Goal: Transaction & Acquisition: Purchase product/service

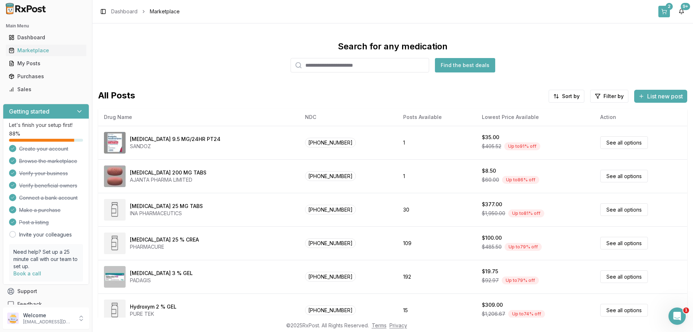
click at [668, 12] on button "2" at bounding box center [664, 12] width 12 height 12
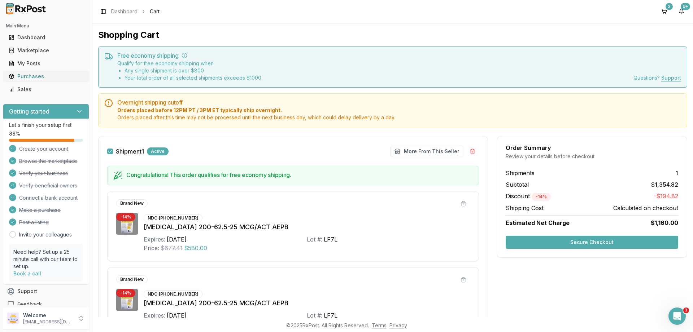
click at [27, 74] on div "Purchases" at bounding box center [46, 76] width 75 height 7
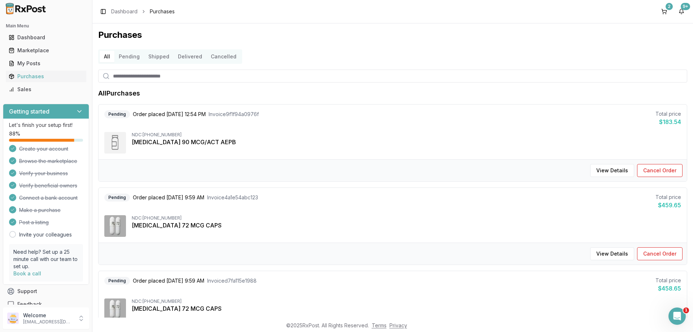
click at [133, 59] on button "Pending" at bounding box center [129, 57] width 30 height 12
click at [616, 169] on button "View Details" at bounding box center [612, 170] width 44 height 13
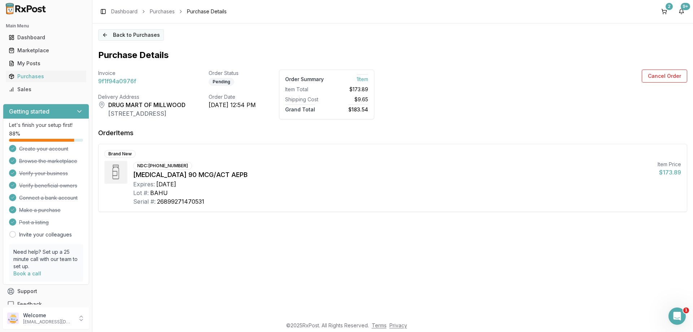
click at [122, 37] on button "Back to Purchases" at bounding box center [131, 35] width 66 height 12
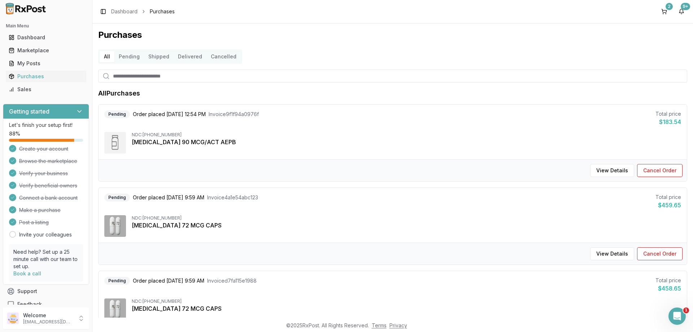
click at [125, 56] on button "Pending" at bounding box center [129, 57] width 30 height 12
click at [108, 52] on button "All" at bounding box center [107, 57] width 15 height 12
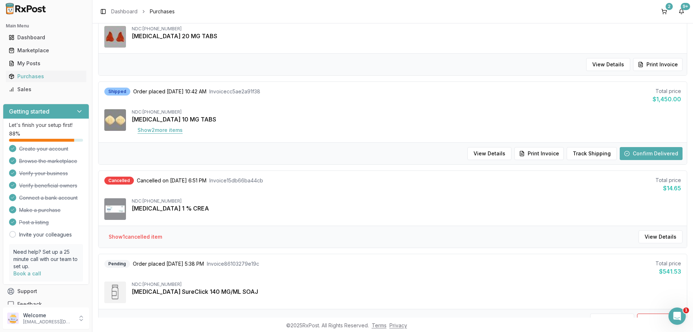
click at [170, 130] on button "Show 2 more item s" at bounding box center [160, 130] width 57 height 13
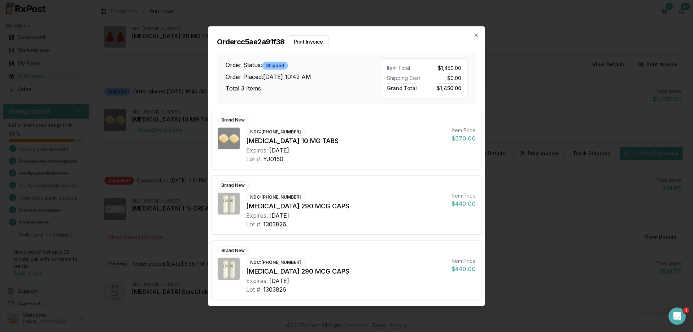
click at [342, 166] on div "Brand New NDC: [PHONE_NUMBER] [MEDICAL_DATA] 10 MG TABS Expires: [DATE] Lot #: …" at bounding box center [346, 139] width 270 height 59
click at [473, 36] on icon "button" at bounding box center [476, 35] width 6 height 6
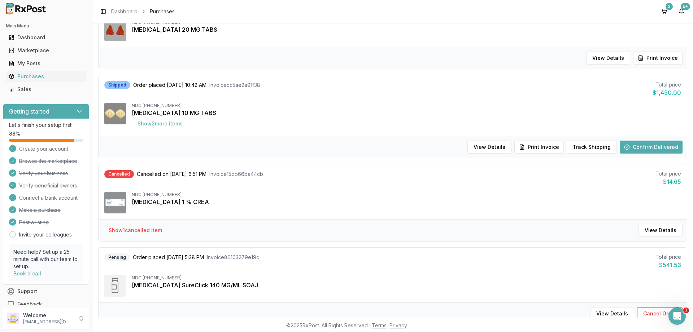
scroll to position [656, 0]
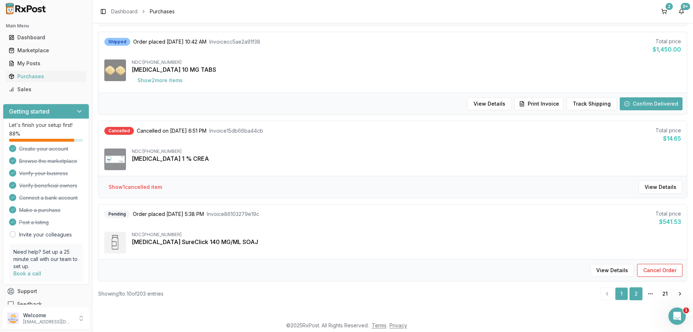
click at [636, 298] on link "2" at bounding box center [635, 294] width 13 height 13
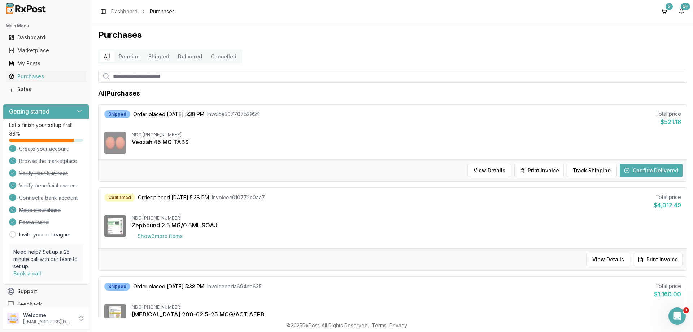
click at [131, 55] on button "Pending" at bounding box center [129, 57] width 30 height 12
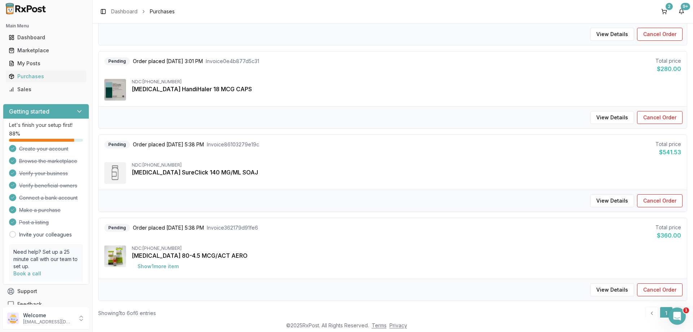
scroll to position [323, 0]
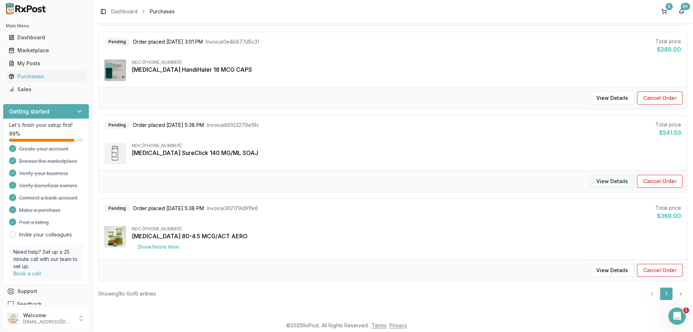
click at [602, 180] on button "View Details" at bounding box center [612, 181] width 44 height 13
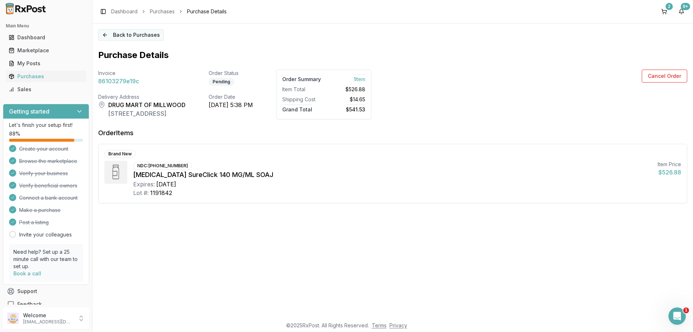
click at [135, 35] on button "Back to Purchases" at bounding box center [131, 35] width 66 height 12
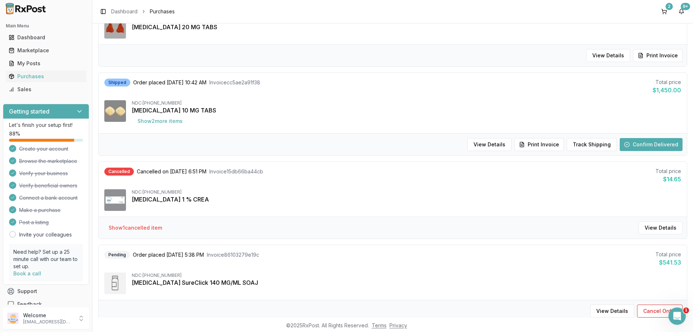
scroll to position [656, 0]
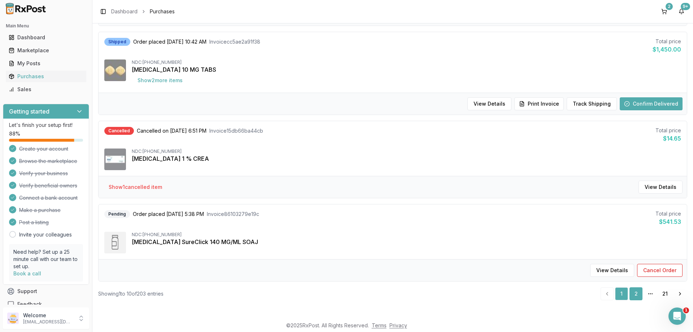
click at [641, 296] on link "2" at bounding box center [635, 294] width 13 height 13
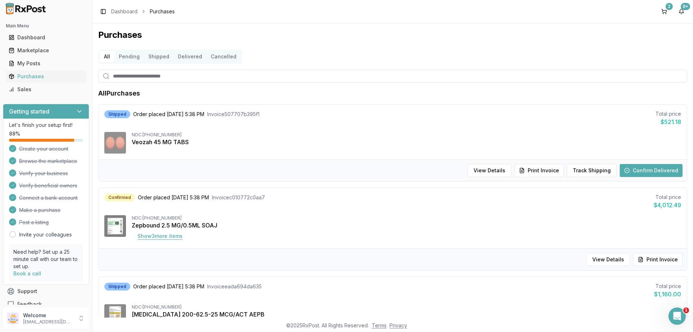
click at [142, 235] on button "Show 3 more item s" at bounding box center [160, 236] width 57 height 13
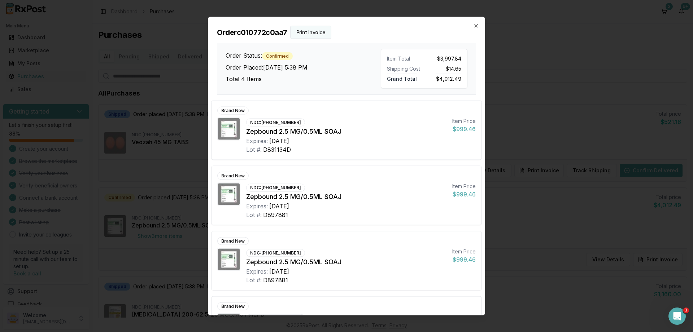
click at [310, 32] on button "Print Invoice" at bounding box center [311, 32] width 42 height 13
click at [474, 24] on icon "button" at bounding box center [476, 26] width 6 height 6
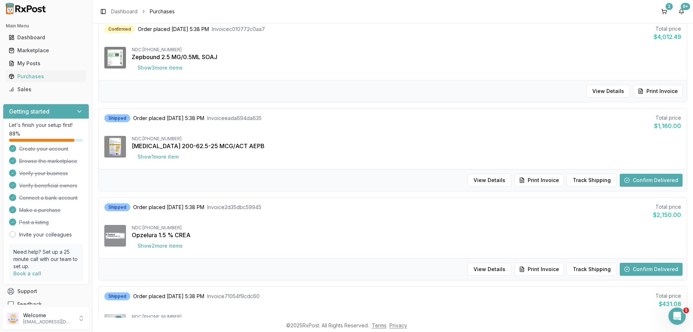
scroll to position [173, 0]
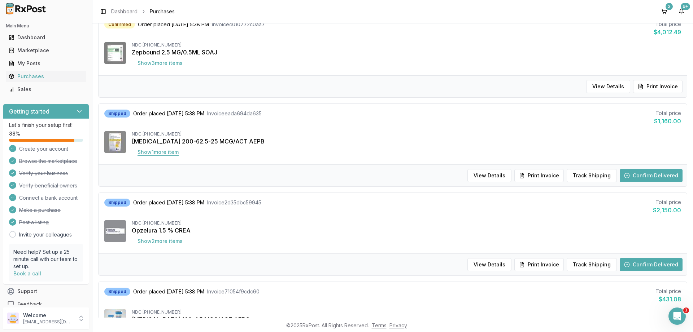
click at [168, 156] on button "Show 1 more item" at bounding box center [158, 152] width 53 height 13
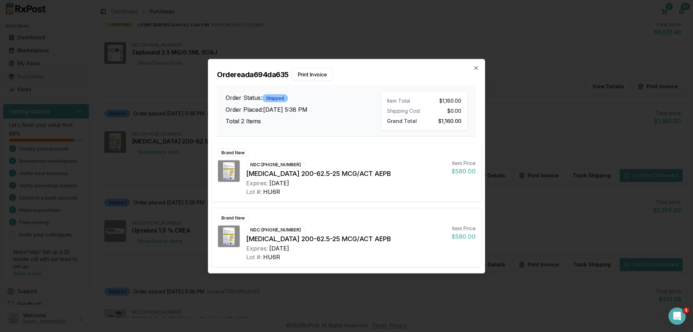
click at [331, 144] on div "Brand New NDC: [PHONE_NUMBER] [MEDICAL_DATA] 200-62.5-25 MCG/ACT AEPB Expires: …" at bounding box center [346, 172] width 270 height 59
click at [311, 77] on button "Print Invoice" at bounding box center [313, 74] width 42 height 13
click at [477, 66] on icon "button" at bounding box center [476, 68] width 6 height 6
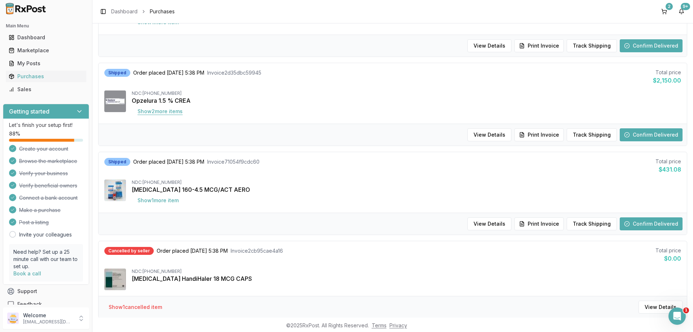
click at [165, 113] on button "Show 2 more item s" at bounding box center [160, 111] width 57 height 13
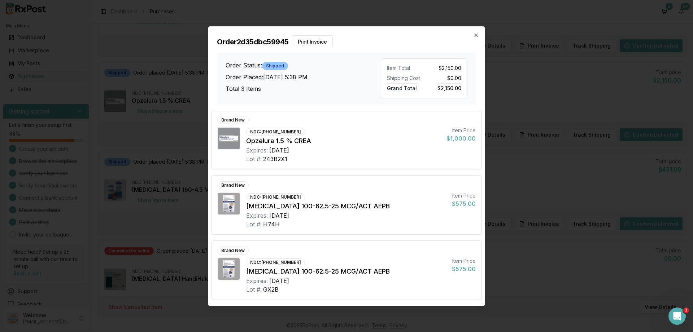
scroll to position [303, 0]
click at [320, 45] on button "Print Invoice" at bounding box center [313, 41] width 42 height 13
click at [474, 34] on icon "button" at bounding box center [476, 35] width 6 height 6
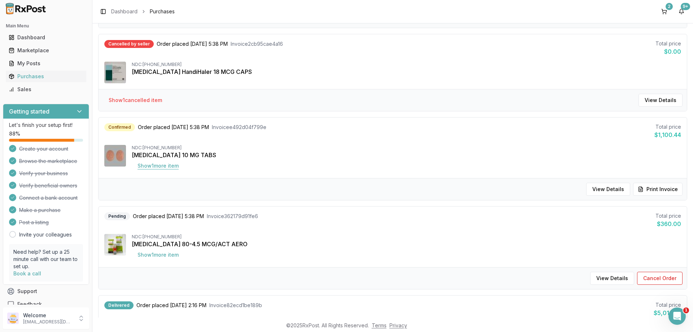
scroll to position [520, 0]
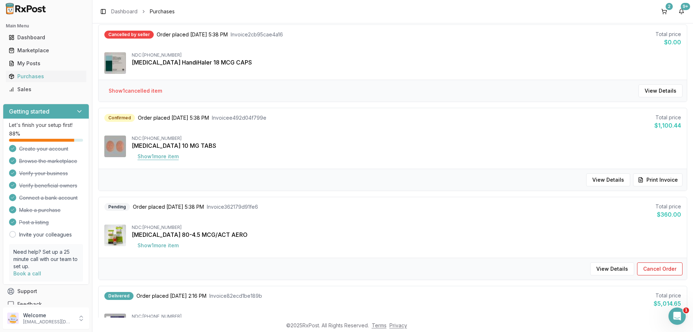
click at [160, 156] on button "Show 1 more item" at bounding box center [158, 156] width 53 height 13
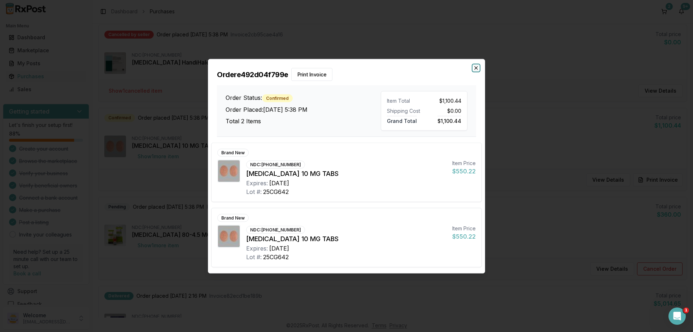
click at [476, 67] on icon "button" at bounding box center [476, 68] width 6 height 6
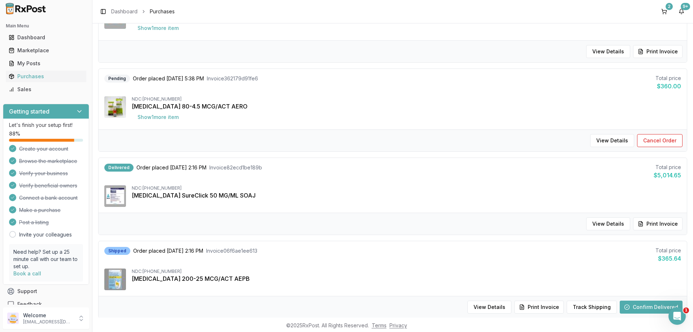
scroll to position [650, 0]
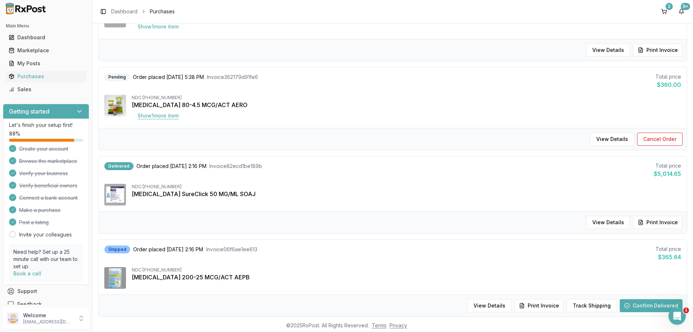
click at [151, 118] on button "Show 1 more item" at bounding box center [158, 115] width 53 height 13
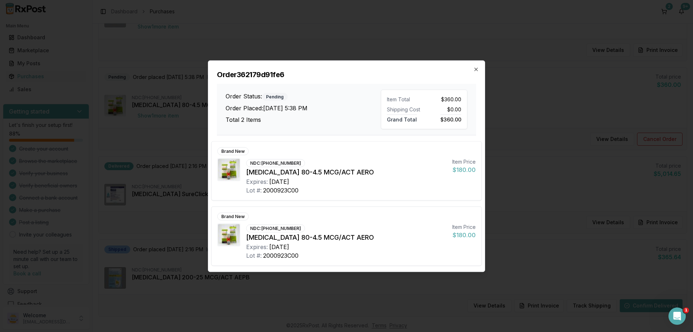
click at [477, 66] on div "Order 362179d91fe6 Order Status: Pending Order Placed: [DATE] 5:38 PM Total 2 I…" at bounding box center [346, 98] width 276 height 75
click at [476, 69] on icon "button" at bounding box center [476, 69] width 3 height 3
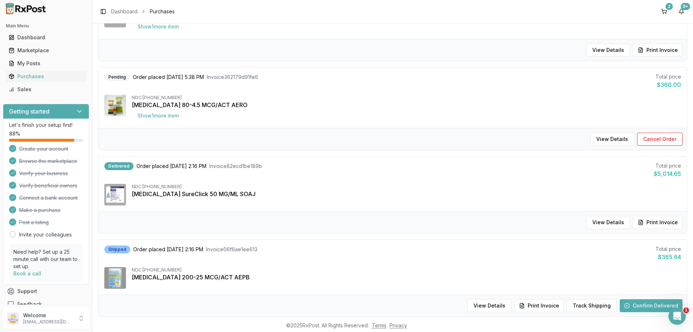
scroll to position [685, 0]
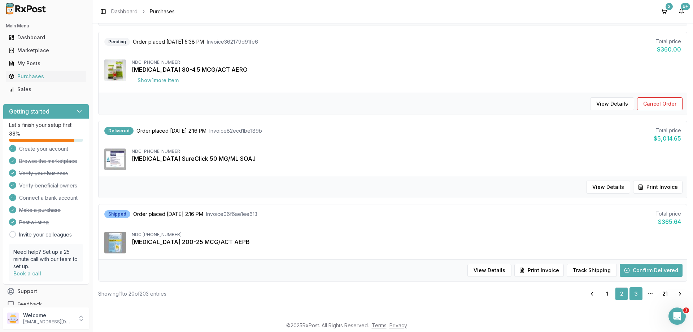
click at [633, 294] on link "3" at bounding box center [635, 294] width 13 height 13
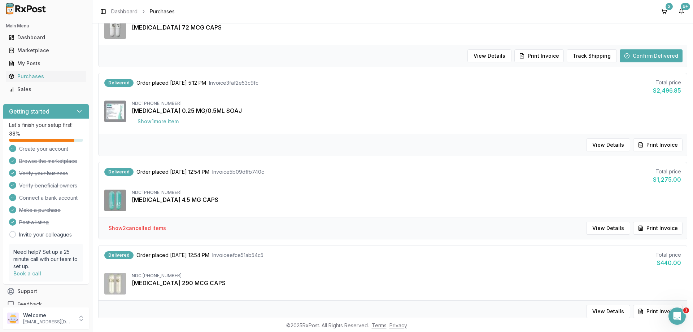
scroll to position [113, 0]
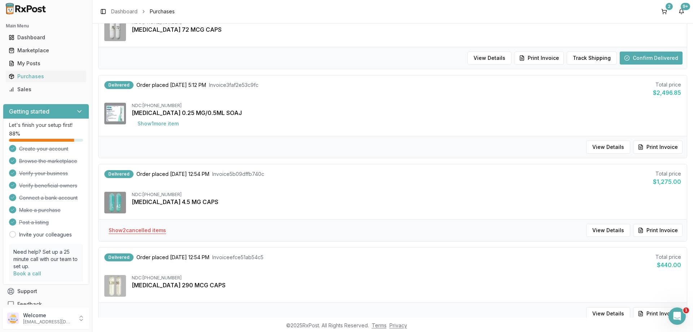
click at [141, 234] on button "Show 2 cancelled item s" at bounding box center [137, 230] width 69 height 13
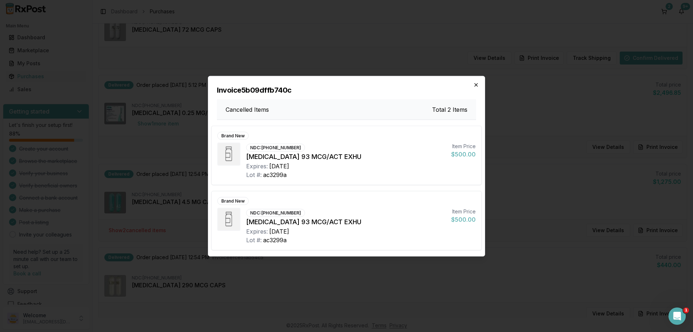
click at [476, 84] on icon "button" at bounding box center [476, 85] width 6 height 6
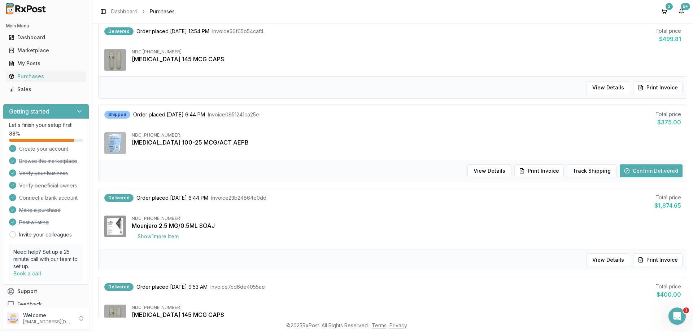
scroll to position [662, 0]
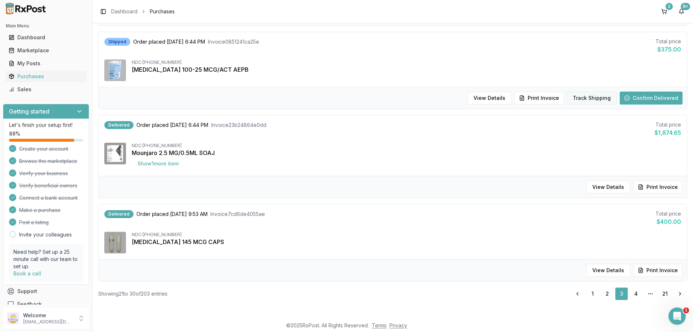
click at [595, 97] on button "Track Shipping" at bounding box center [592, 98] width 50 height 13
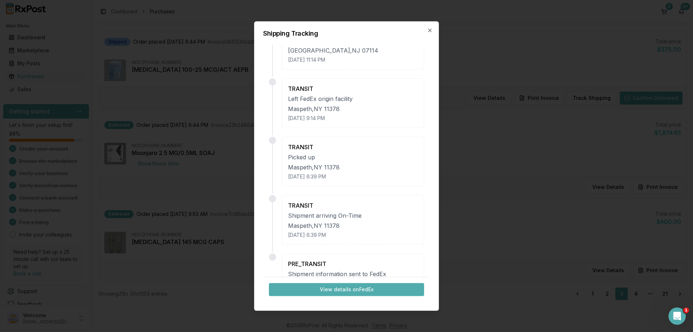
scroll to position [119, 0]
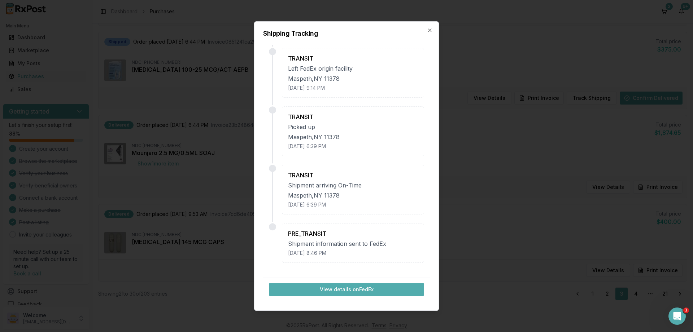
click at [305, 291] on button "View details on FedEx" at bounding box center [346, 289] width 155 height 13
click at [428, 30] on icon "button" at bounding box center [430, 30] width 6 height 6
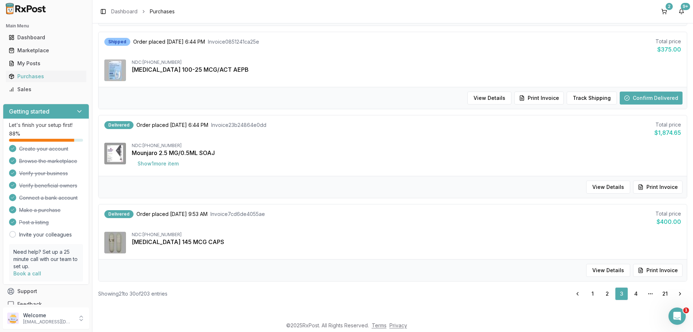
scroll to position [662, 0]
click at [158, 167] on button "Show 1 more item" at bounding box center [158, 163] width 53 height 13
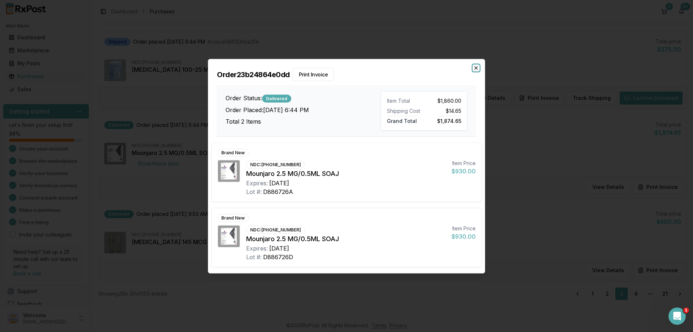
click at [474, 68] on icon "button" at bounding box center [476, 68] width 6 height 6
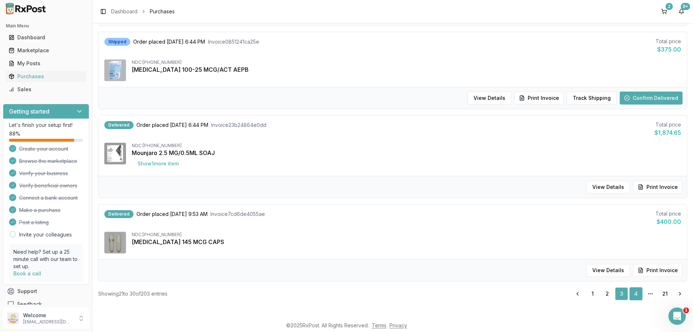
click at [635, 295] on link "4" at bounding box center [635, 294] width 13 height 13
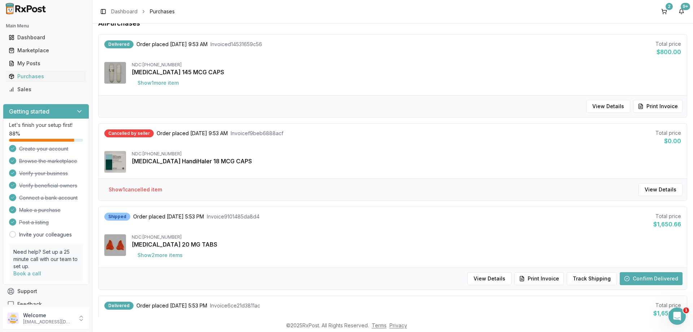
scroll to position [173, 0]
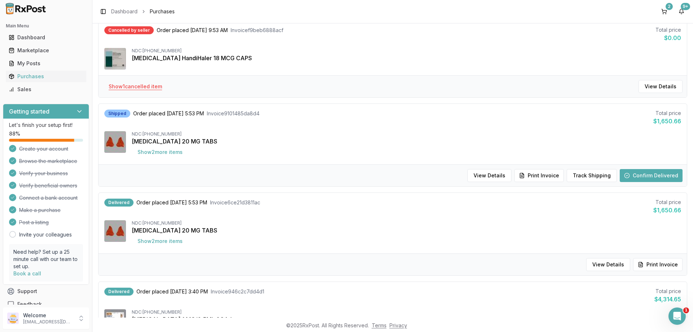
click at [132, 90] on button "Show 1 cancelled item" at bounding box center [135, 86] width 65 height 13
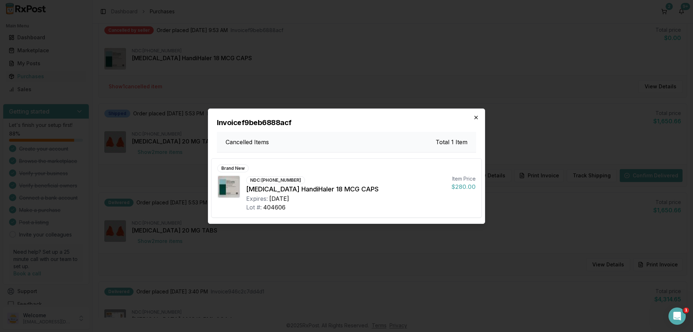
click at [477, 119] on icon "button" at bounding box center [476, 117] width 3 height 3
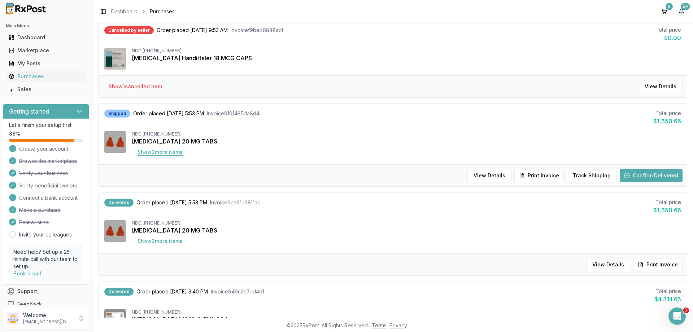
click at [149, 152] on button "Show 2 more item s" at bounding box center [160, 152] width 57 height 13
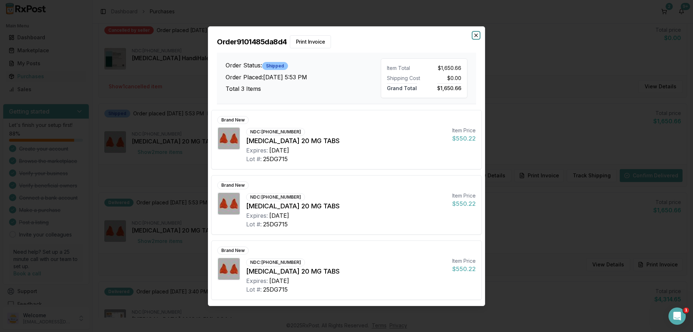
click at [477, 35] on icon "button" at bounding box center [476, 35] width 6 height 6
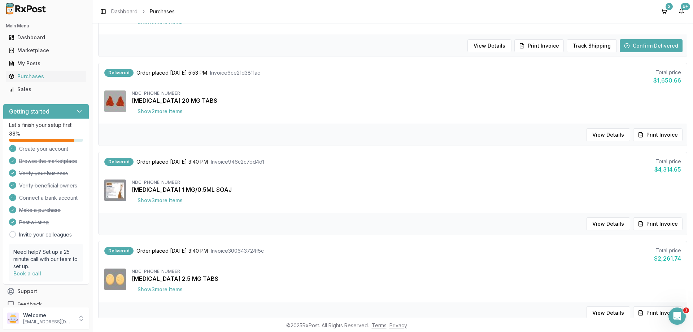
click at [160, 201] on button "Show 3 more item s" at bounding box center [160, 200] width 57 height 13
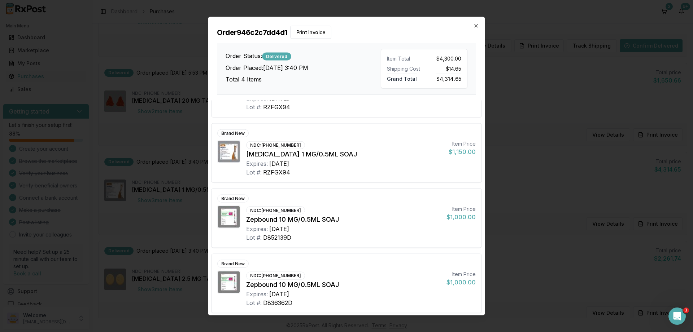
scroll to position [45, 0]
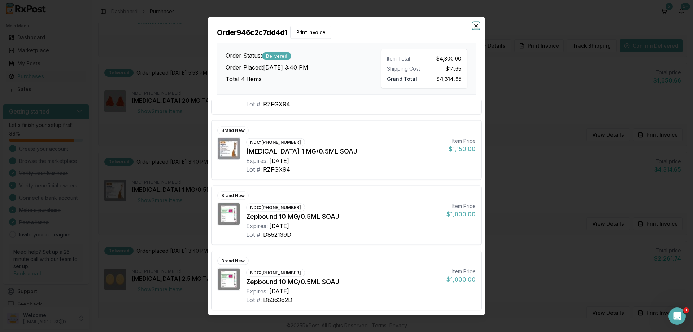
click at [477, 27] on icon "button" at bounding box center [476, 26] width 6 height 6
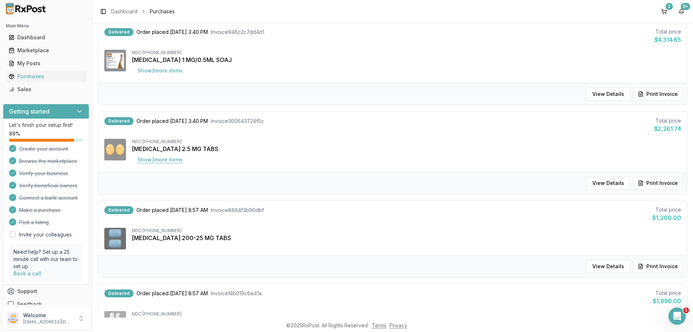
click at [155, 159] on button "Show 3 more item s" at bounding box center [160, 159] width 57 height 13
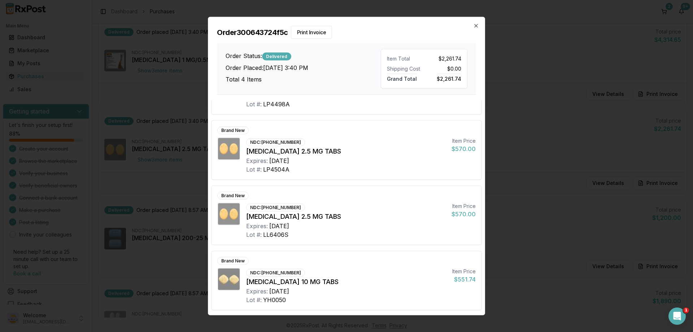
scroll to position [0, 0]
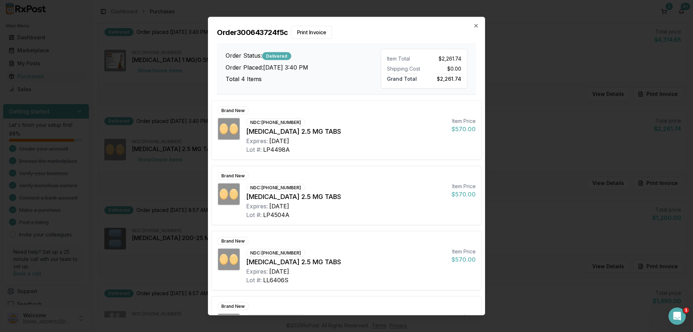
click at [356, 156] on div "Brand New NDC: [PHONE_NUMBER] [MEDICAL_DATA] 2.5 MG TABS Expires: [DATE] Lot #:…" at bounding box center [346, 130] width 270 height 59
click at [477, 26] on icon "button" at bounding box center [476, 26] width 6 height 6
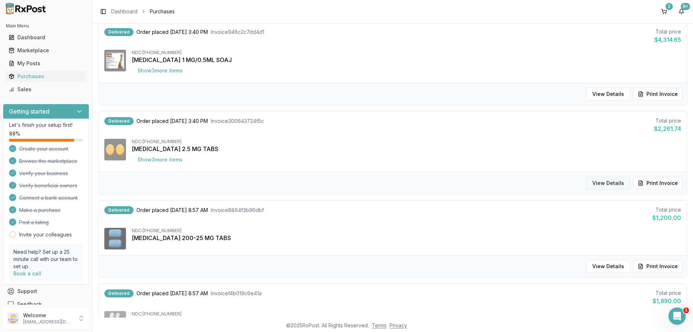
click at [606, 181] on button "View Details" at bounding box center [608, 183] width 44 height 13
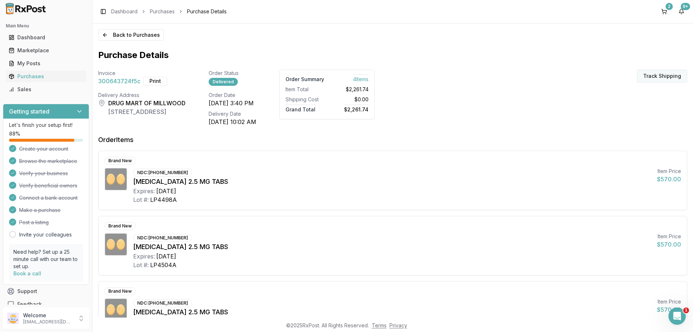
click at [652, 76] on button "Track Shipping" at bounding box center [662, 76] width 50 height 13
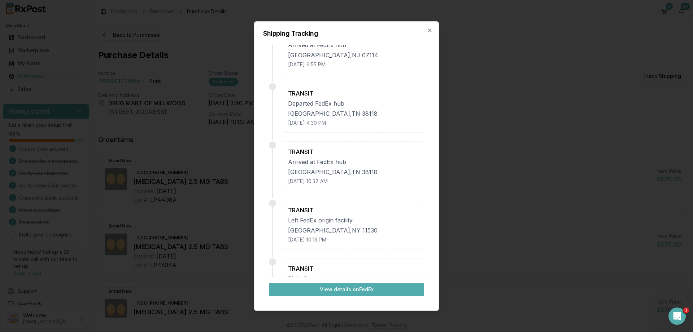
scroll to position [412, 0]
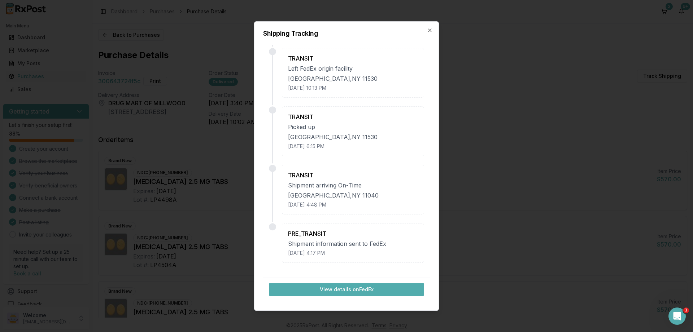
click at [346, 291] on button "View details on FedEx" at bounding box center [346, 289] width 155 height 13
click at [429, 25] on div "Shipping Tracking DELIVERED Delivered [GEOGRAPHIC_DATA] , [GEOGRAPHIC_DATA] 105…" at bounding box center [346, 166] width 185 height 290
click at [428, 30] on icon "button" at bounding box center [430, 30] width 6 height 6
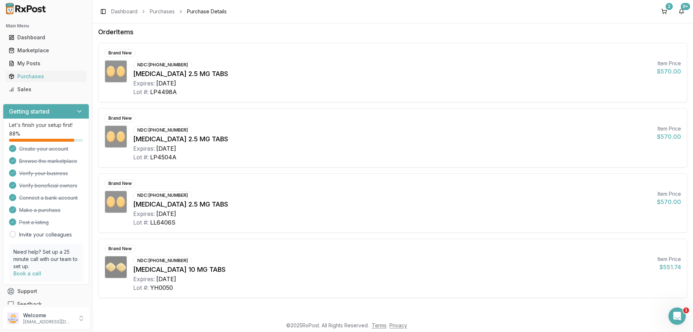
scroll to position [0, 0]
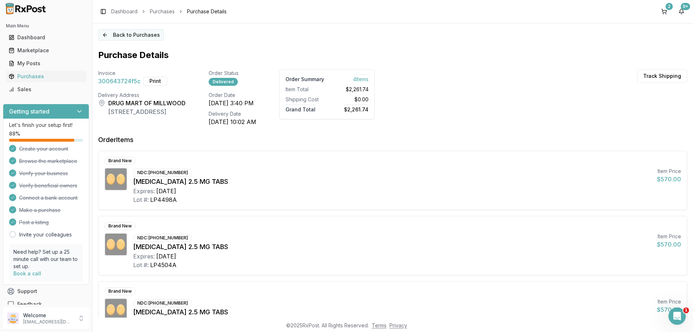
click at [123, 34] on button "Back to Purchases" at bounding box center [131, 35] width 66 height 12
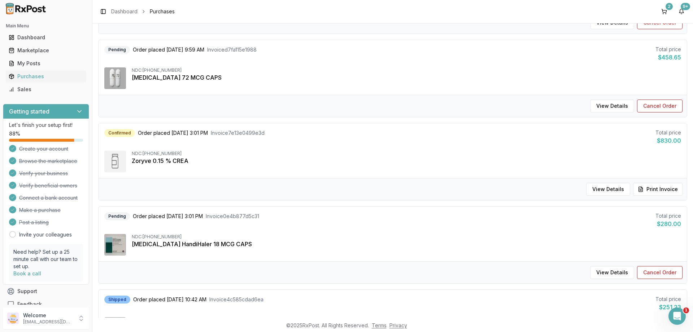
scroll to position [303, 0]
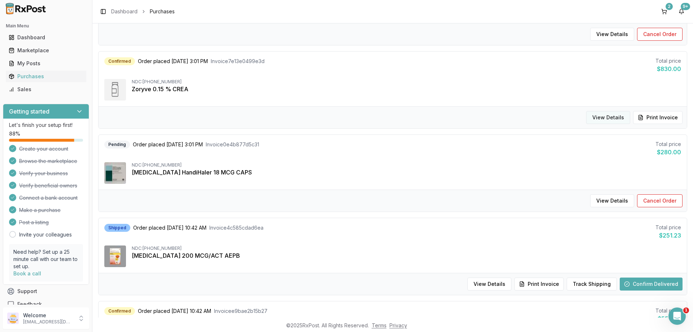
click at [603, 114] on button "View Details" at bounding box center [608, 117] width 44 height 13
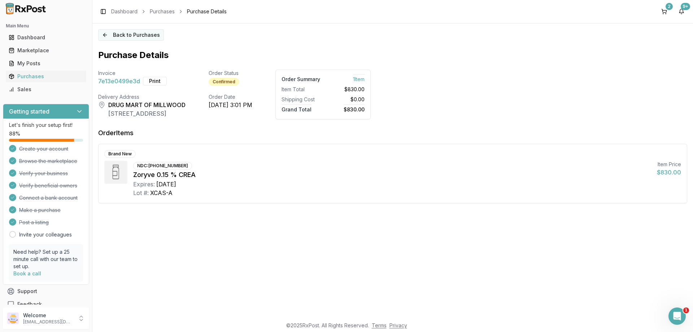
click at [126, 36] on button "Back to Purchases" at bounding box center [131, 35] width 66 height 12
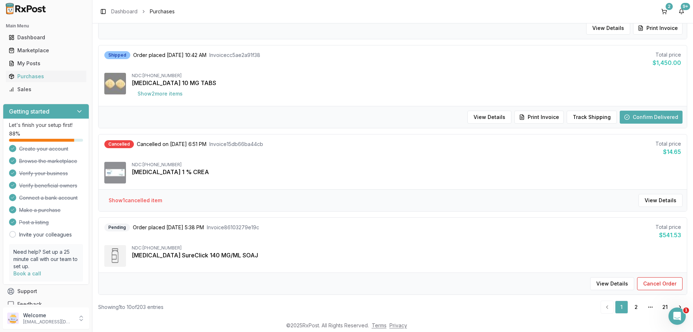
scroll to position [656, 0]
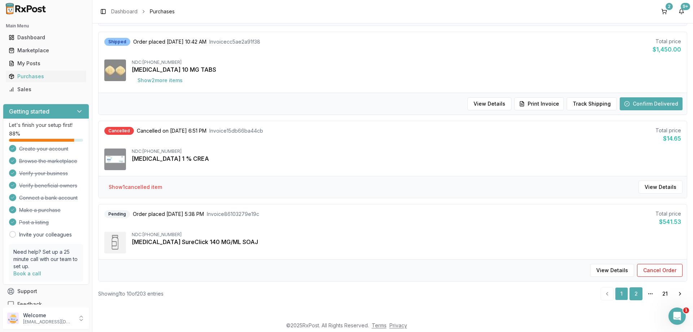
click at [635, 294] on link "2" at bounding box center [635, 294] width 13 height 13
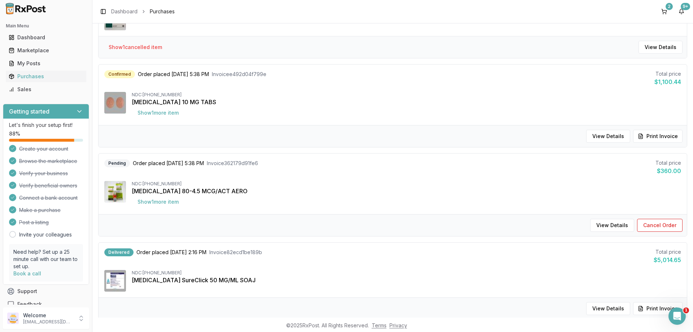
scroll to position [589, 0]
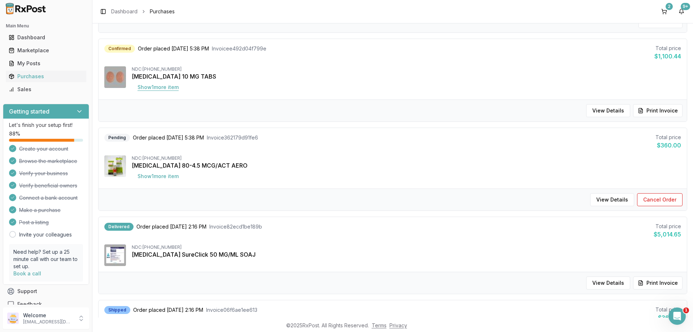
click at [152, 82] on button "Show 1 more item" at bounding box center [158, 87] width 53 height 13
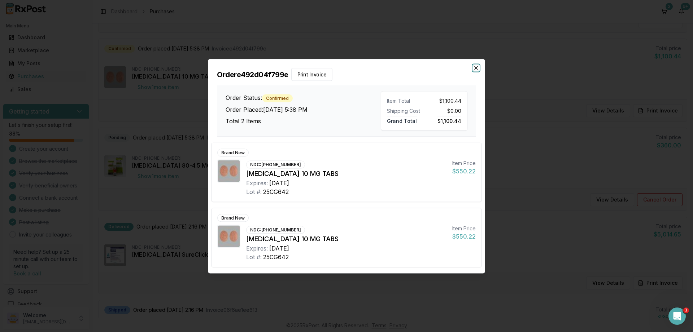
click at [474, 67] on icon "button" at bounding box center [476, 68] width 6 height 6
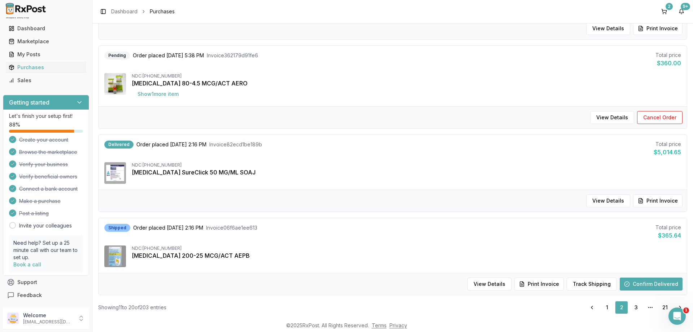
scroll to position [685, 0]
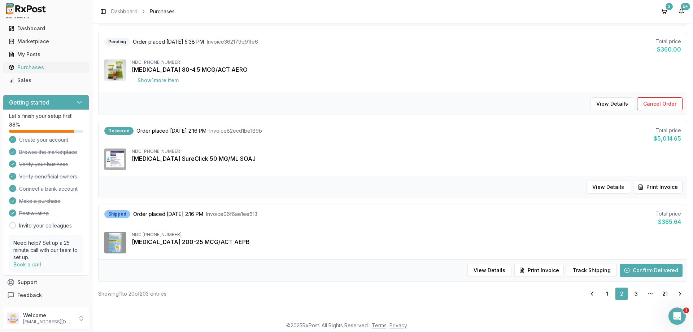
click at [32, 68] on div "Purchases" at bounding box center [46, 67] width 75 height 7
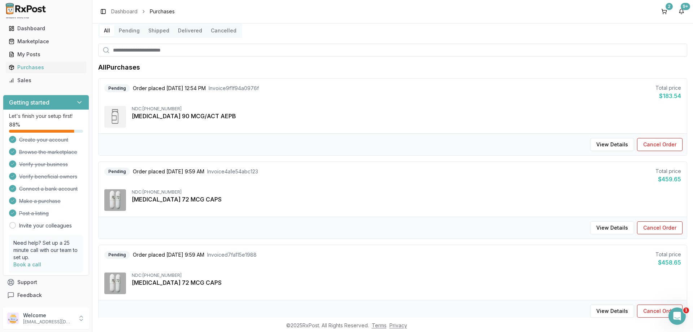
click at [220, 32] on button "Cancelled" at bounding box center [223, 31] width 34 height 12
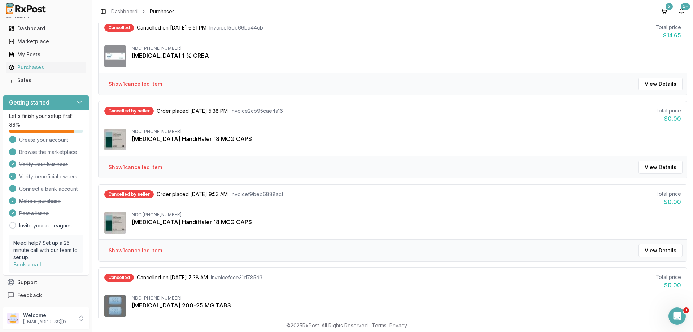
scroll to position [69, 0]
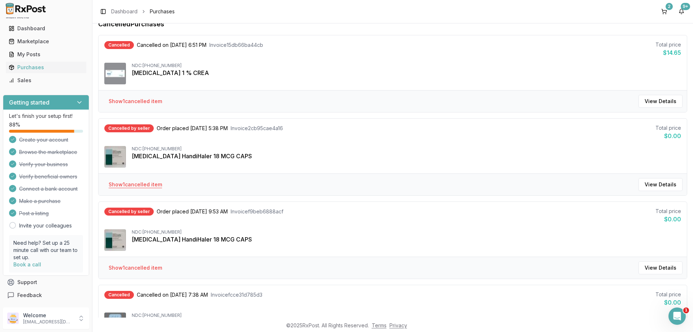
click at [145, 184] on button "Show 1 cancelled item" at bounding box center [135, 184] width 65 height 13
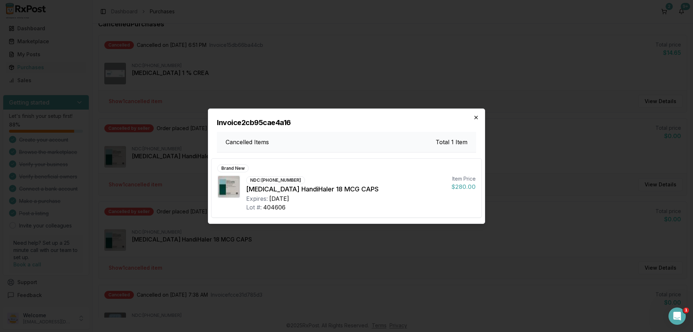
click at [475, 115] on icon "button" at bounding box center [476, 118] width 6 height 6
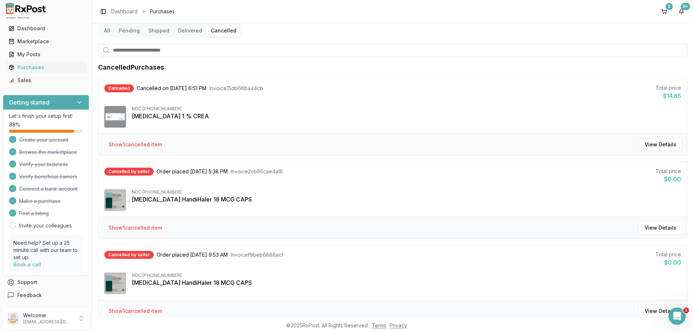
scroll to position [0, 0]
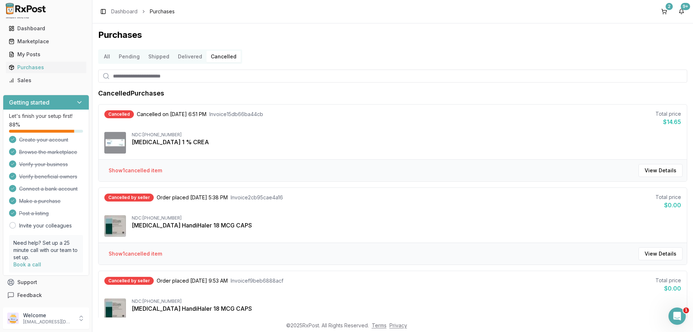
click at [130, 57] on button "Pending" at bounding box center [129, 57] width 30 height 12
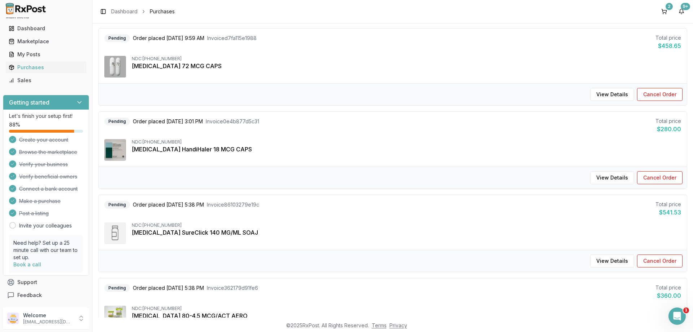
scroll to position [260, 0]
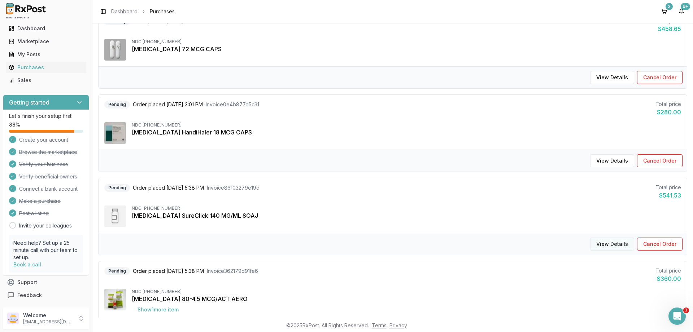
click at [613, 245] on button "View Details" at bounding box center [612, 244] width 44 height 13
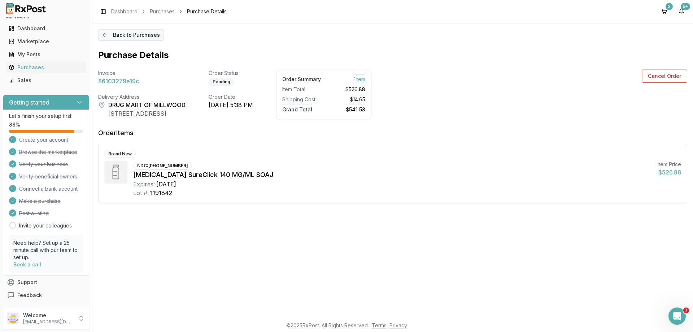
click at [107, 35] on button "Back to Purchases" at bounding box center [131, 35] width 66 height 12
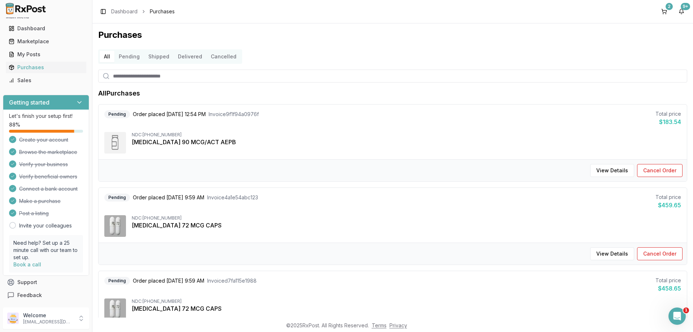
click at [132, 59] on button "Pending" at bounding box center [129, 57] width 30 height 12
click at [153, 55] on button "Shipped" at bounding box center [159, 57] width 30 height 12
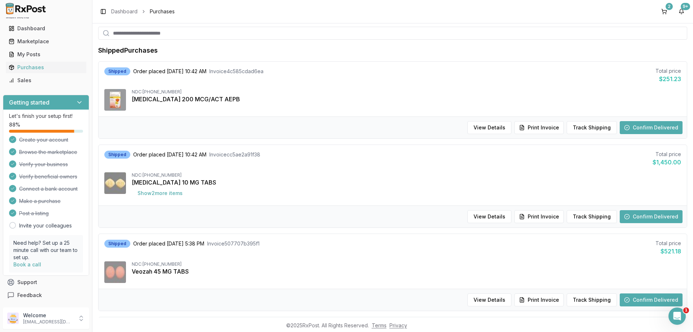
scroll to position [87, 0]
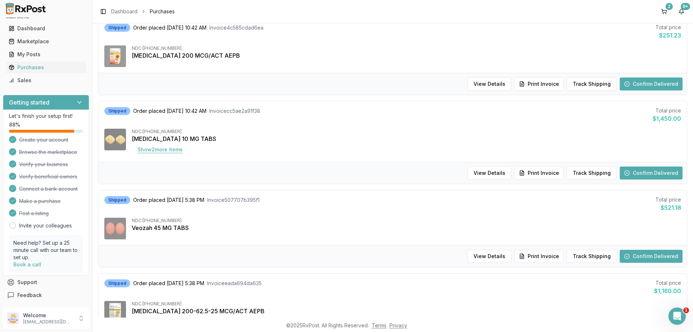
click at [160, 150] on button "Show 2 more item s" at bounding box center [160, 149] width 57 height 13
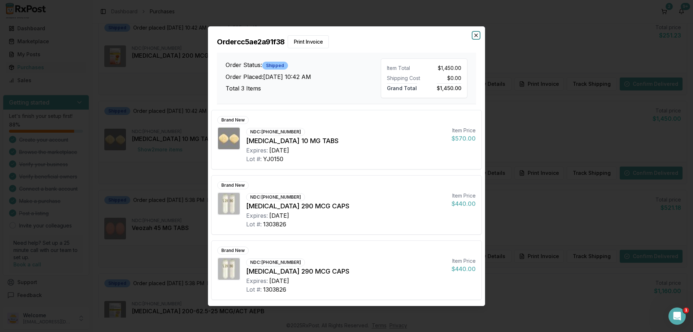
click at [478, 36] on icon "button" at bounding box center [476, 35] width 6 height 6
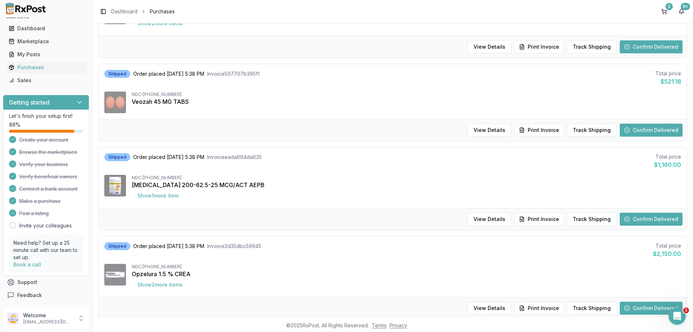
scroll to position [260, 0]
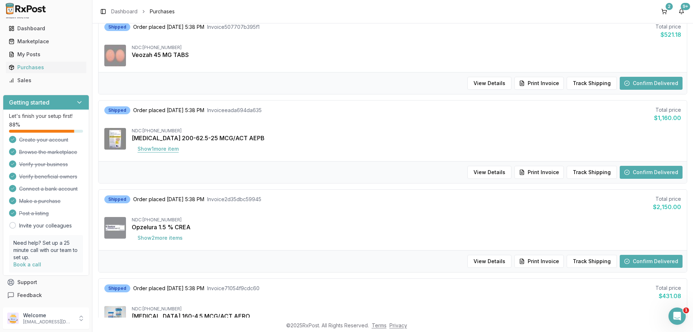
click at [161, 149] on button "Show 1 more item" at bounding box center [158, 149] width 53 height 13
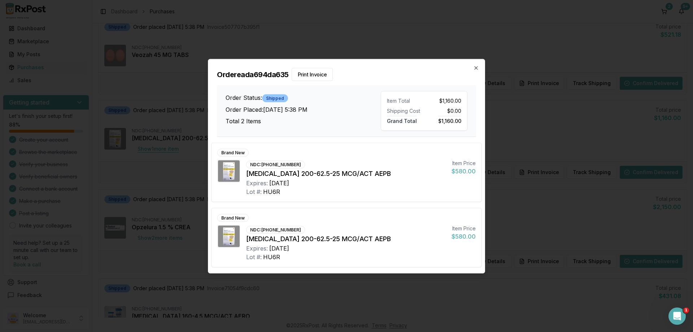
scroll to position [9, 0]
click at [476, 67] on icon "button" at bounding box center [476, 68] width 6 height 6
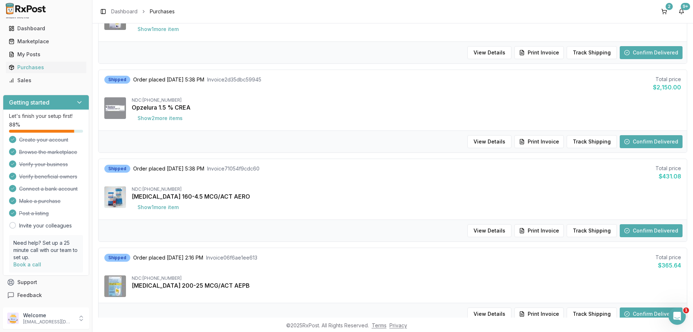
scroll to position [433, 0]
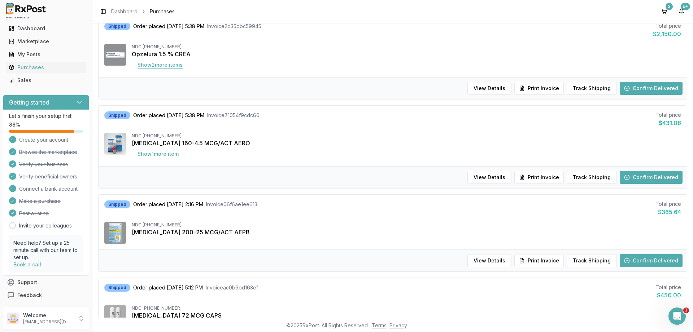
click at [161, 69] on button "Show 2 more item s" at bounding box center [160, 64] width 57 height 13
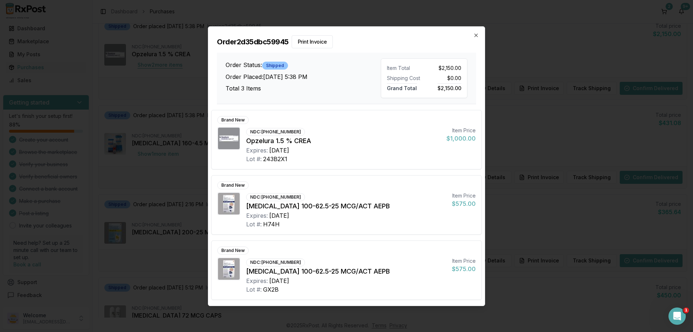
scroll to position [9, 0]
click at [477, 35] on icon "button" at bounding box center [476, 35] width 6 height 6
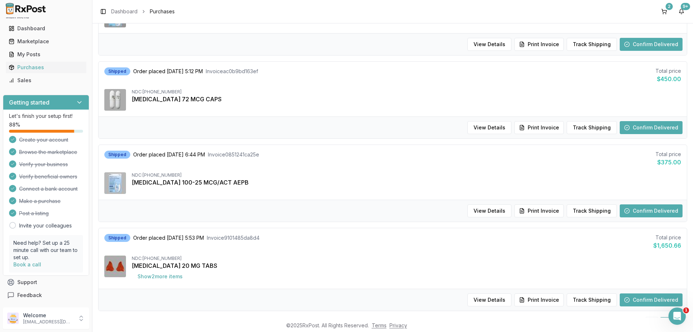
scroll to position [679, 0]
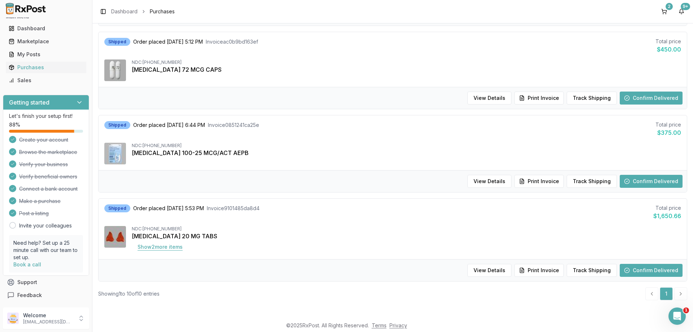
click at [163, 249] on button "Show 2 more item s" at bounding box center [160, 247] width 57 height 13
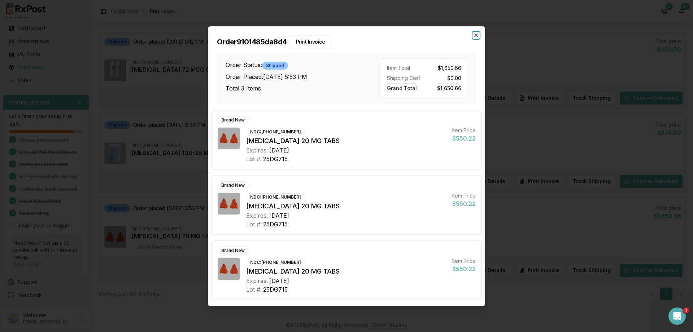
click at [476, 35] on icon "button" at bounding box center [476, 35] width 3 height 3
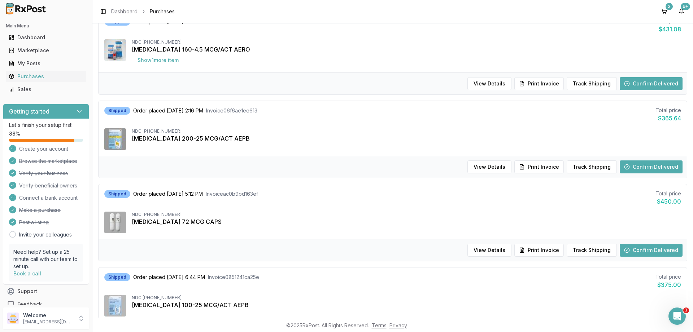
scroll to position [506, 0]
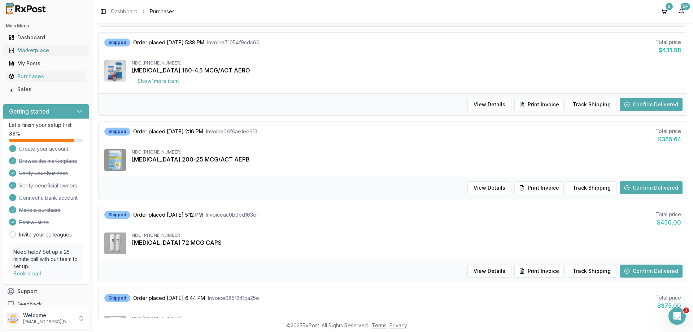
click at [30, 52] on div "Marketplace" at bounding box center [46, 50] width 75 height 7
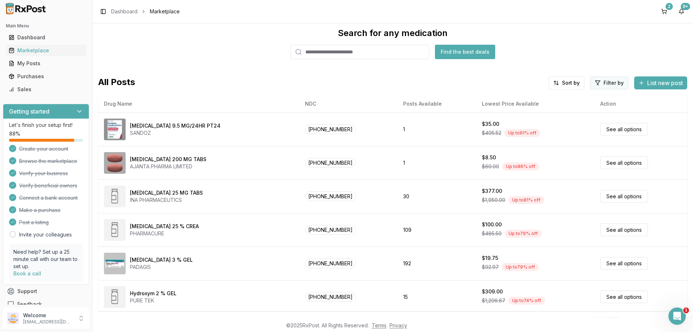
click at [607, 84] on html "Main Menu Dashboard Marketplace My Posts Purchases Sales Getting started Let's …" at bounding box center [346, 166] width 693 height 332
click at [528, 99] on button "button" at bounding box center [527, 99] width 6 height 6
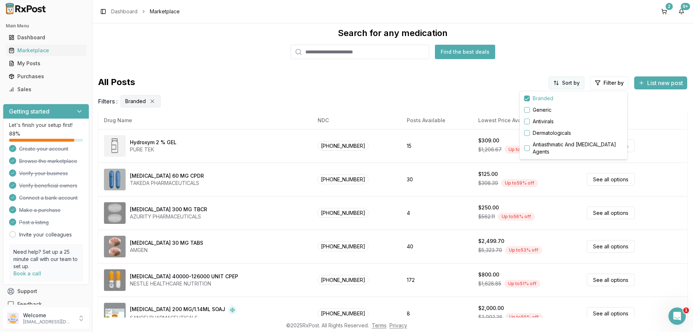
click at [567, 82] on html "Main Menu Dashboard Marketplace My Posts Purchases Sales Getting started Let's …" at bounding box center [346, 166] width 693 height 332
click at [532, 100] on div "Drug Name" at bounding box center [548, 99] width 69 height 12
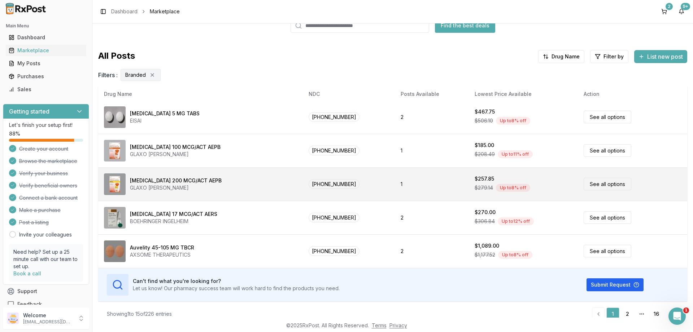
scroll to position [48, 0]
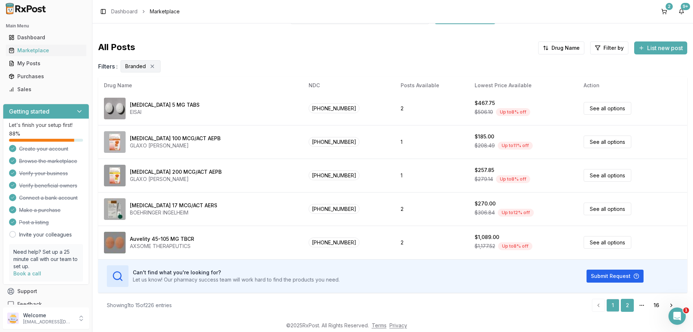
click at [627, 306] on link "2" at bounding box center [627, 305] width 13 height 13
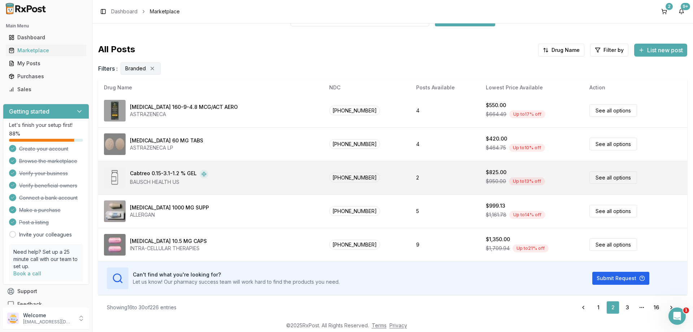
scroll to position [48, 0]
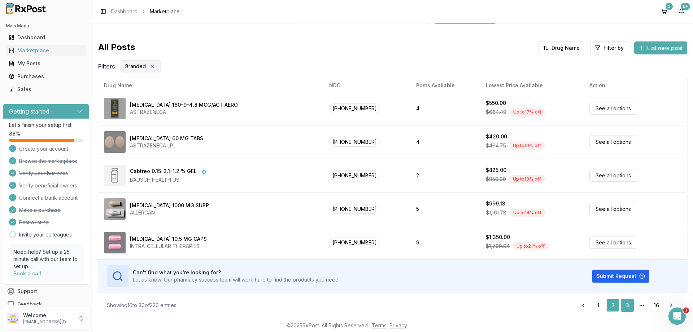
click at [628, 307] on link "3" at bounding box center [627, 305] width 13 height 13
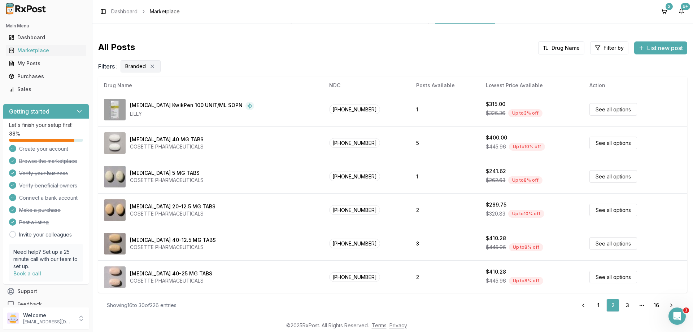
scroll to position [0, 0]
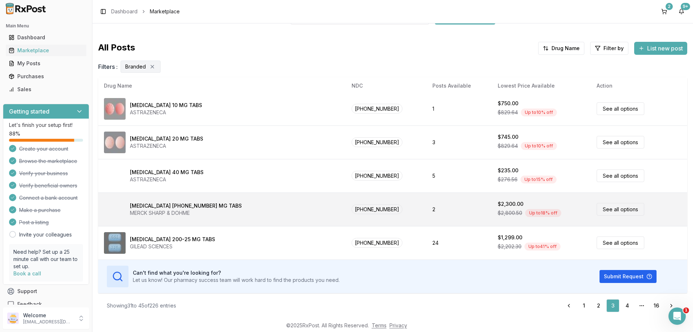
scroll to position [48, 0]
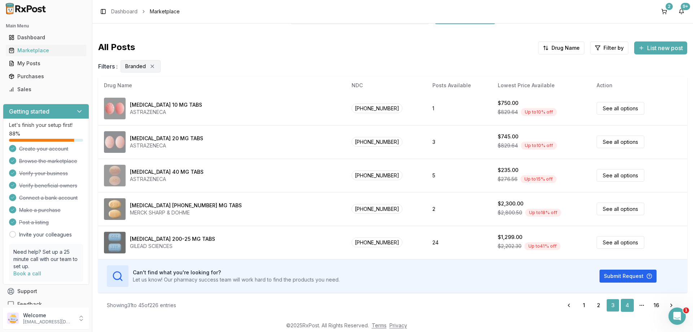
click at [627, 307] on link "4" at bounding box center [627, 305] width 13 height 13
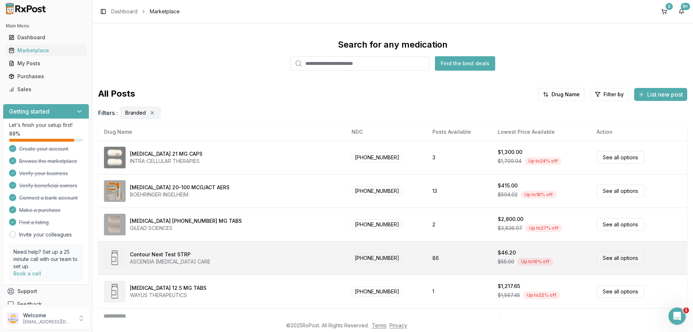
scroll to position [0, 0]
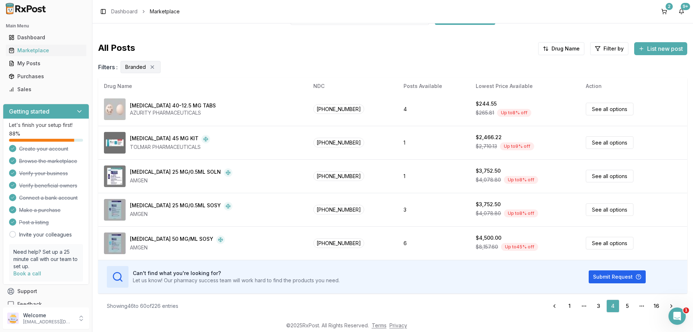
scroll to position [48, 0]
click at [626, 306] on link "5" at bounding box center [627, 305] width 13 height 13
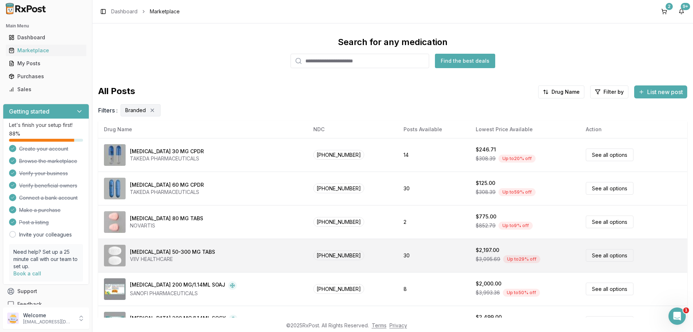
scroll to position [0, 0]
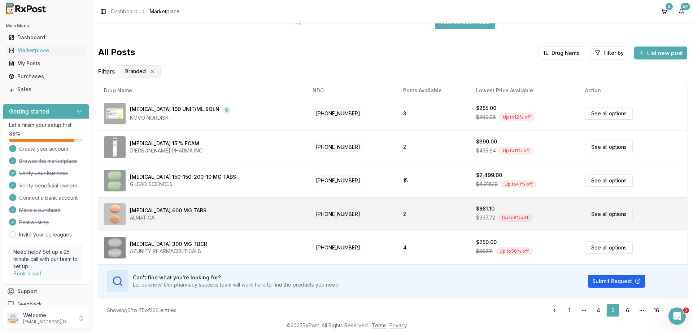
scroll to position [48, 0]
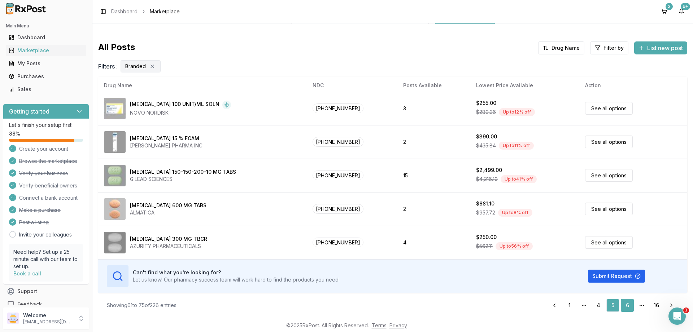
click at [626, 306] on link "6" at bounding box center [627, 305] width 13 height 13
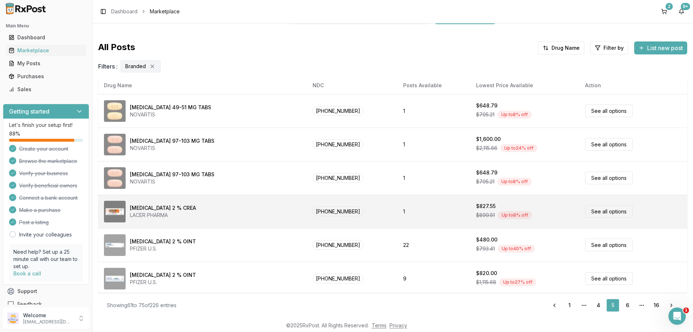
scroll to position [0, 0]
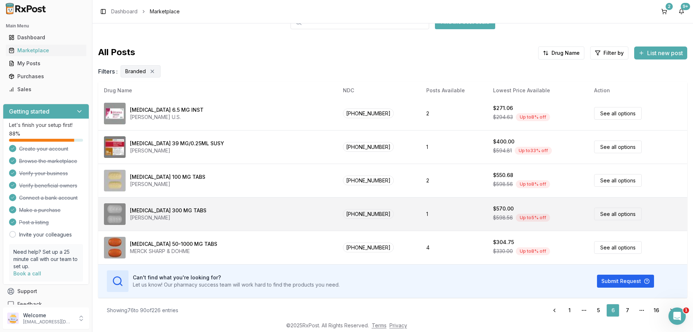
scroll to position [48, 0]
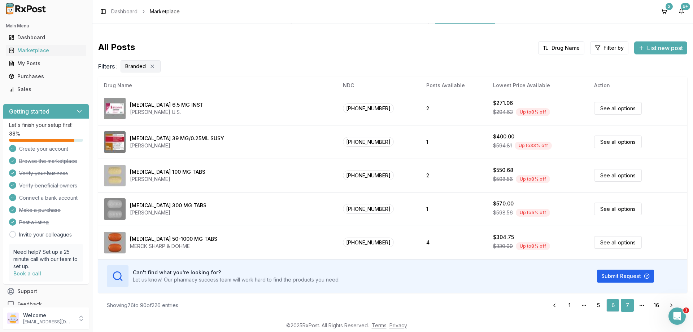
click at [629, 309] on link "7" at bounding box center [627, 305] width 13 height 13
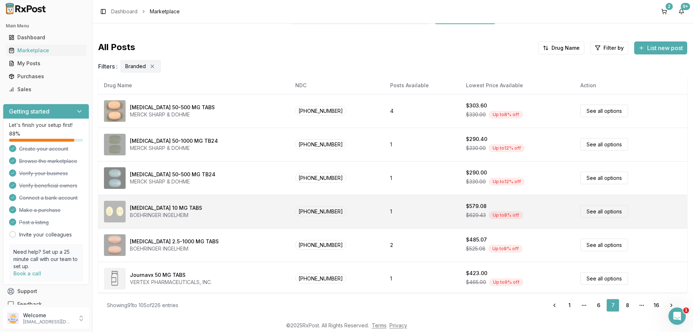
click at [597, 212] on link "See all options" at bounding box center [604, 211] width 48 height 13
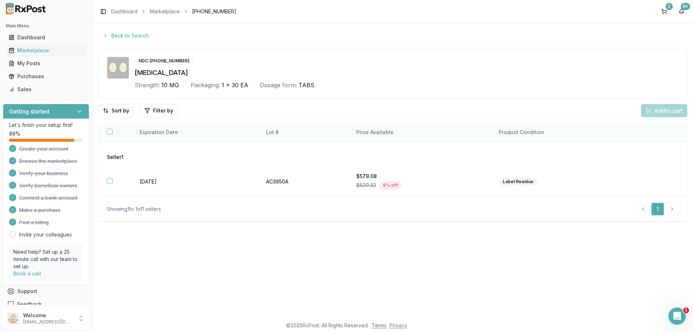
click at [109, 133] on button "button" at bounding box center [110, 132] width 6 height 6
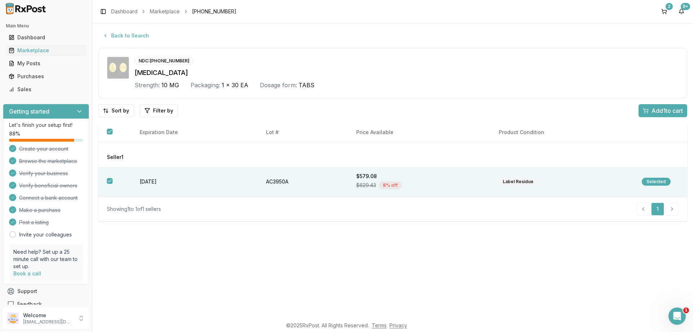
click at [662, 109] on span "Add 1 to cart" at bounding box center [666, 110] width 31 height 9
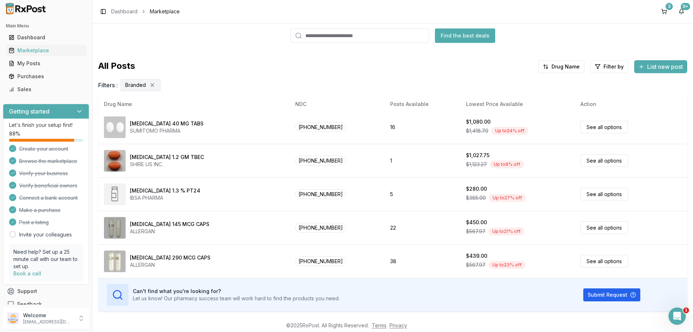
scroll to position [48, 0]
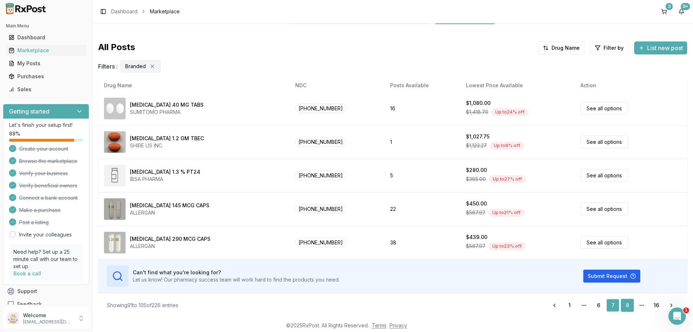
click at [626, 306] on link "8" at bounding box center [627, 305] width 13 height 13
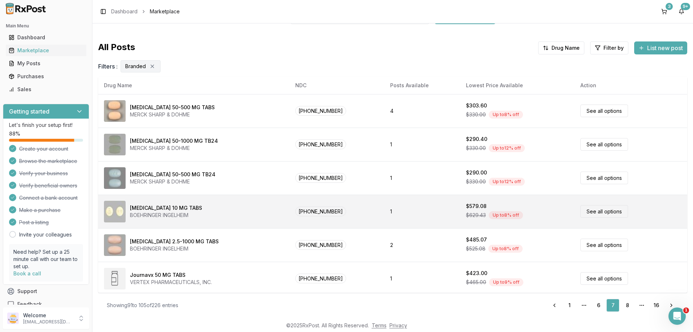
scroll to position [0, 0]
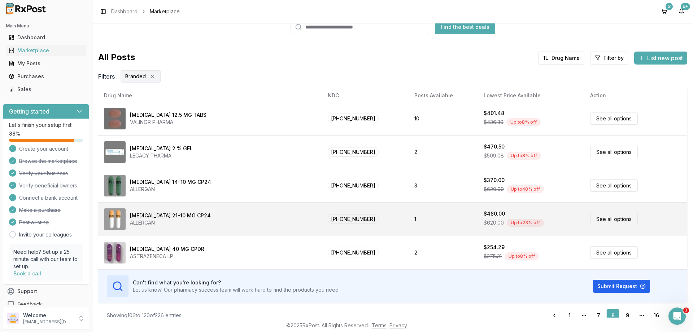
scroll to position [48, 0]
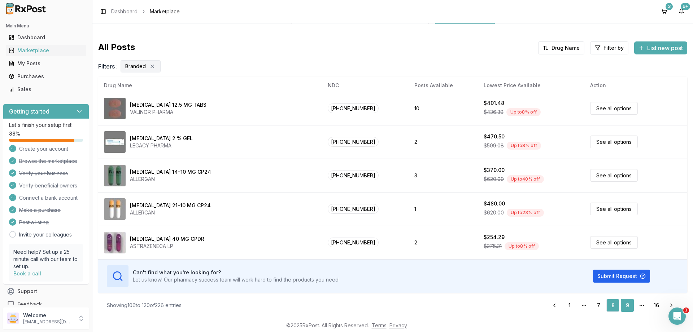
click at [628, 307] on link "9" at bounding box center [627, 305] width 13 height 13
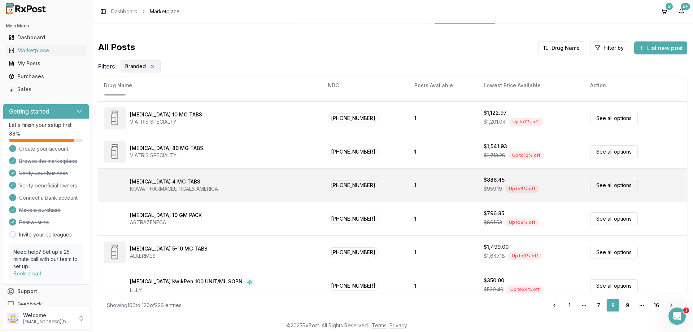
scroll to position [0, 0]
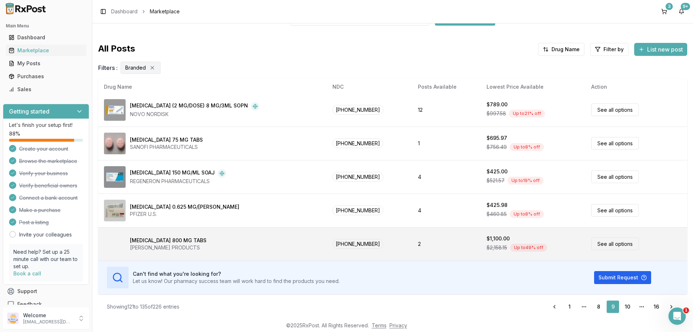
scroll to position [48, 0]
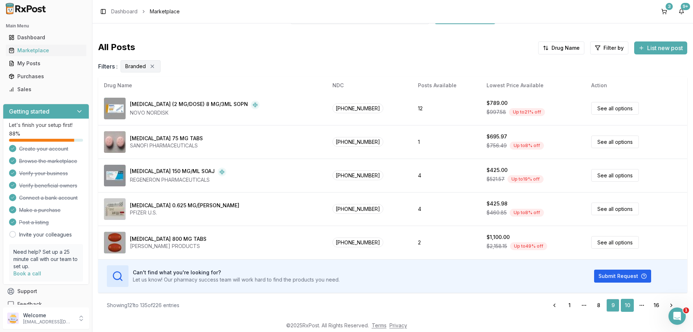
click at [627, 301] on link "10" at bounding box center [627, 305] width 13 height 13
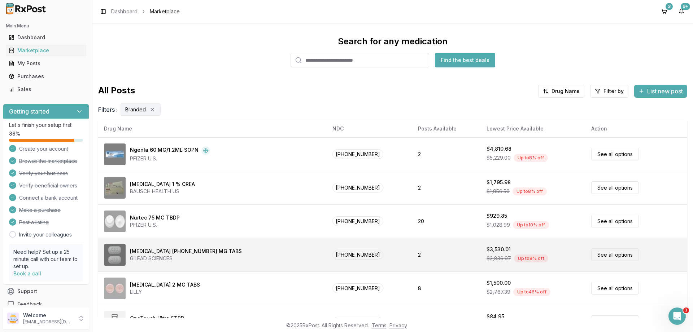
scroll to position [0, 0]
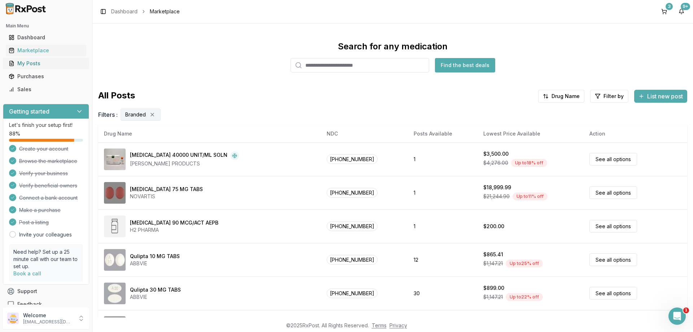
click at [28, 61] on div "My Posts" at bounding box center [46, 63] width 75 height 7
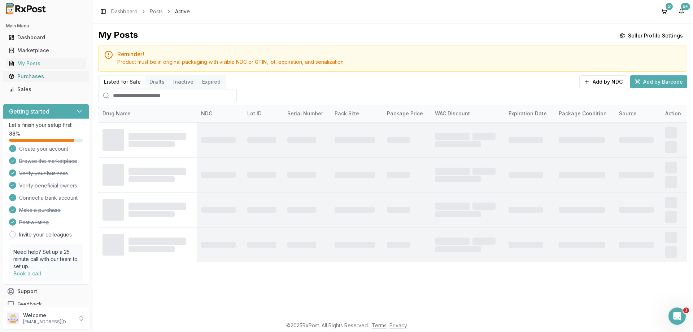
click at [26, 74] on div "Purchases" at bounding box center [46, 76] width 75 height 7
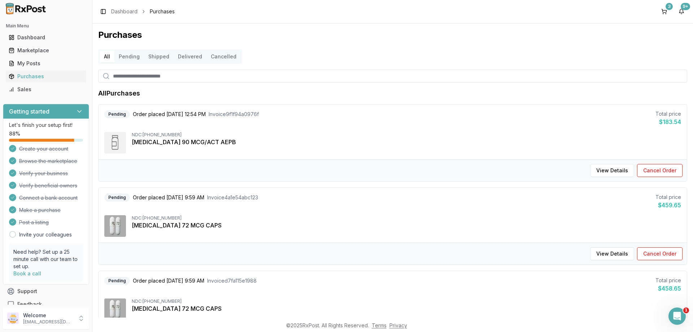
click at [128, 55] on button "Pending" at bounding box center [129, 57] width 30 height 12
click at [156, 53] on button "Shipped" at bounding box center [159, 57] width 30 height 12
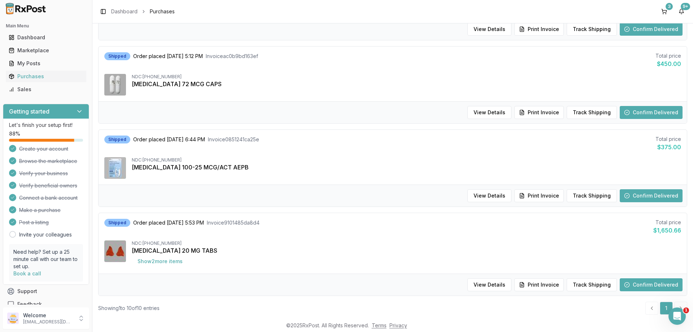
scroll to position [679, 0]
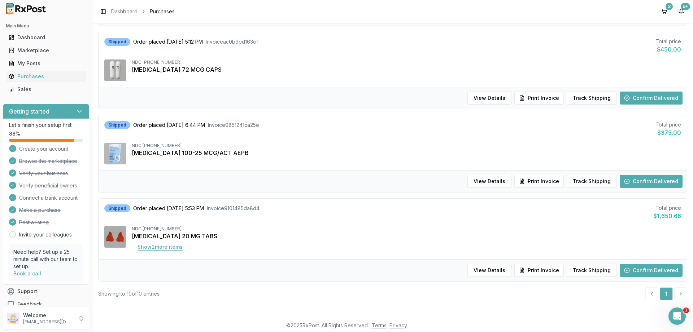
click at [180, 250] on button "Show 2 more item s" at bounding box center [160, 247] width 57 height 13
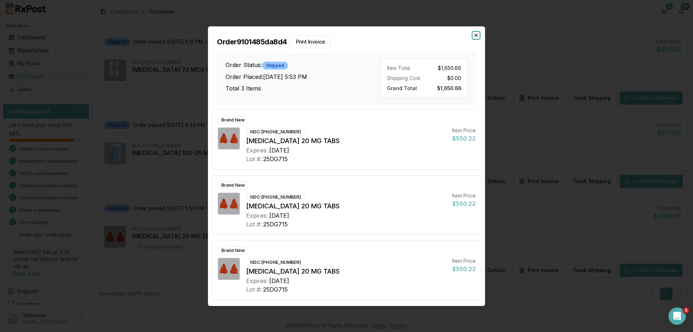
click at [476, 36] on icon "button" at bounding box center [476, 35] width 6 height 6
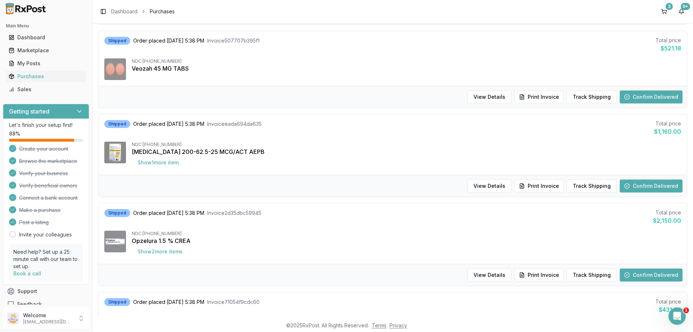
scroll to position [0, 0]
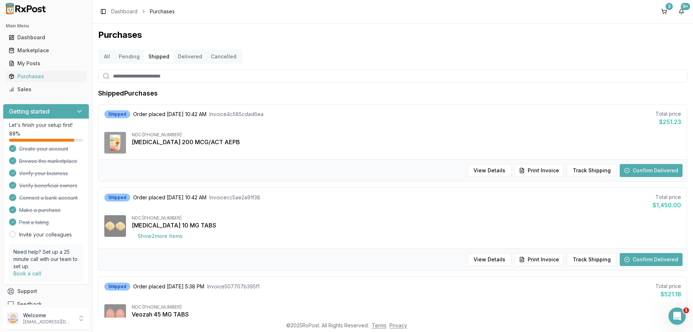
click at [187, 57] on button "Delivered" at bounding box center [190, 57] width 33 height 12
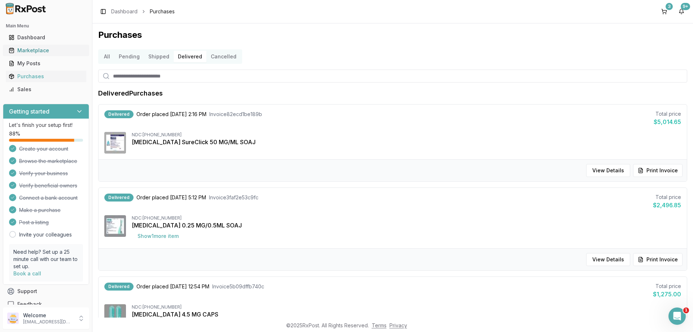
click at [25, 49] on div "Marketplace" at bounding box center [46, 50] width 75 height 7
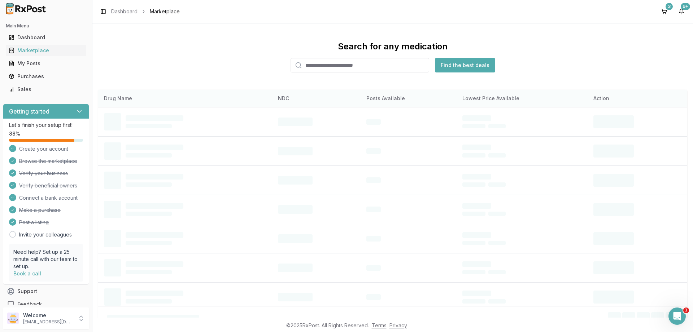
paste input "**********"
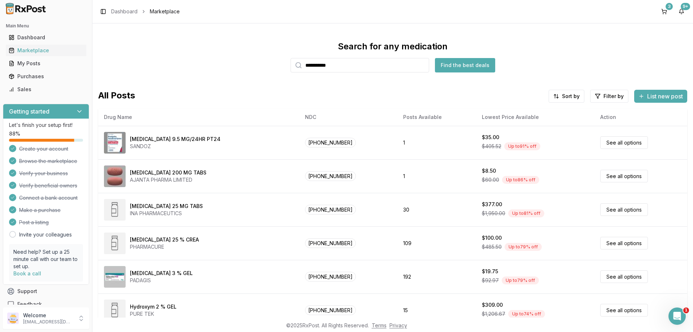
type input "**********"
click at [468, 64] on button "Find the best deals" at bounding box center [465, 65] width 60 height 14
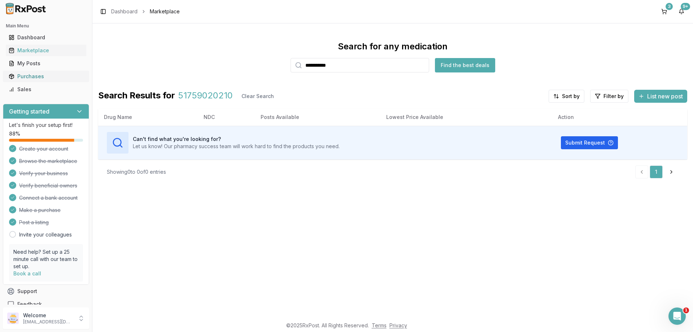
click at [26, 75] on div "Purchases" at bounding box center [46, 76] width 75 height 7
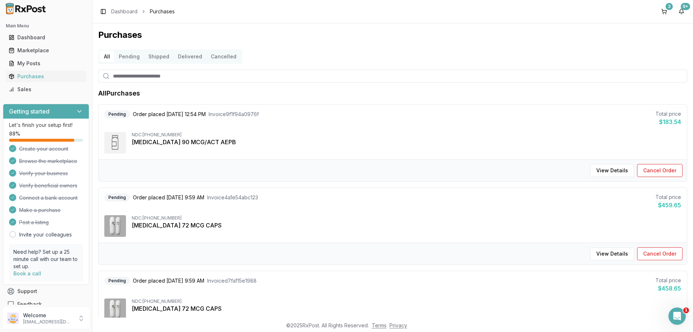
click at [132, 60] on button "Pending" at bounding box center [129, 57] width 30 height 12
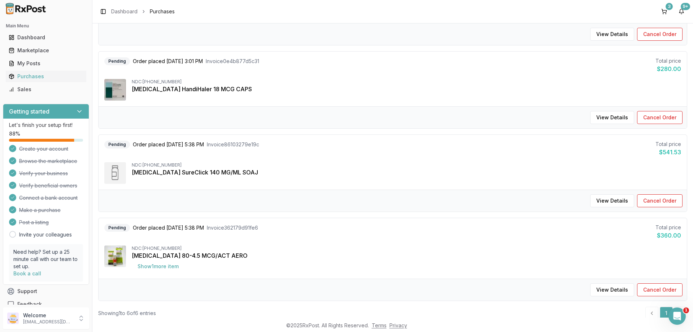
scroll to position [323, 0]
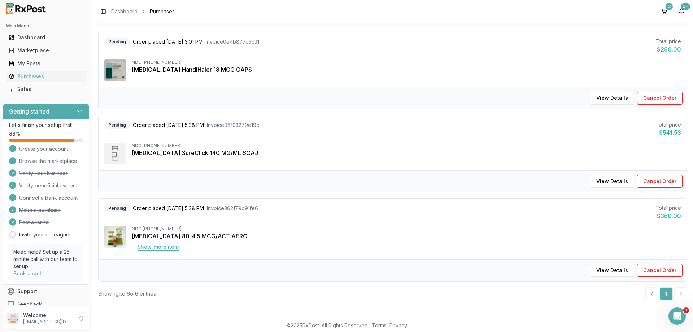
click at [163, 244] on button "Show 1 more item" at bounding box center [158, 247] width 53 height 13
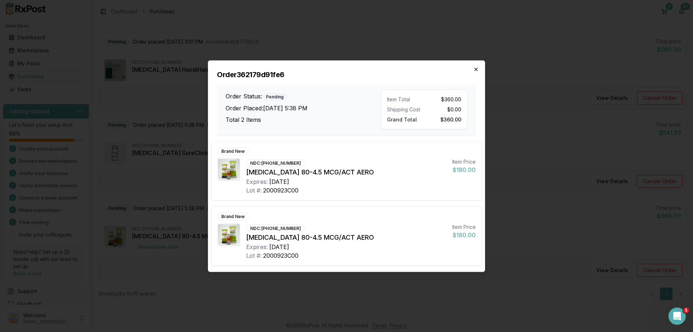
click at [474, 69] on icon "button" at bounding box center [476, 69] width 6 height 6
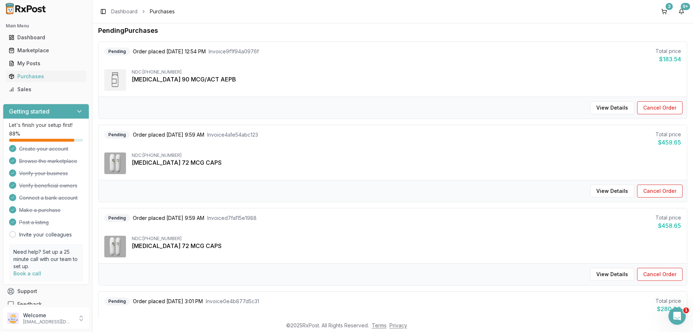
scroll to position [0, 0]
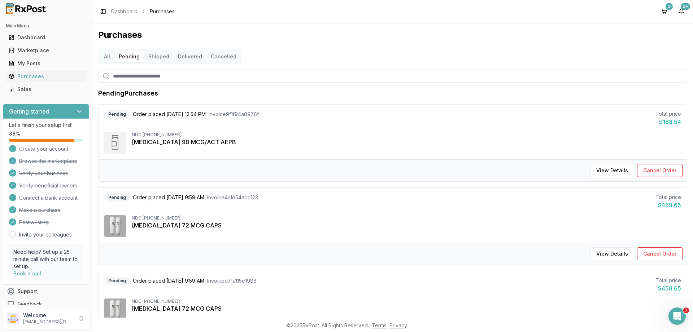
click at [154, 57] on button "Shipped" at bounding box center [159, 57] width 30 height 12
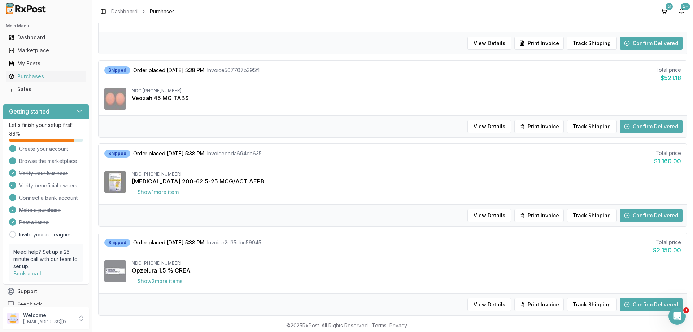
scroll to position [390, 0]
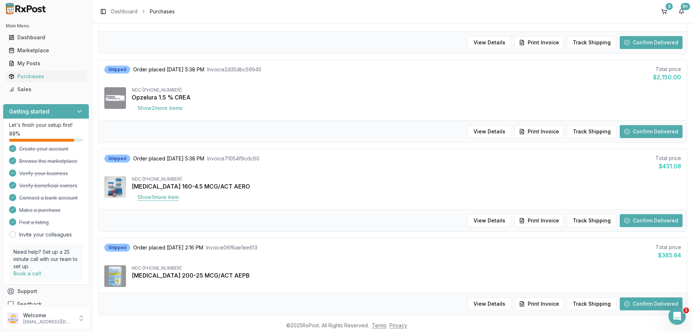
click at [156, 197] on button "Show 1 more item" at bounding box center [158, 197] width 53 height 13
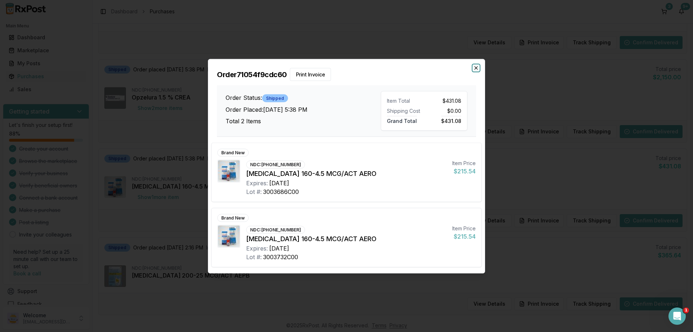
click at [476, 67] on icon "button" at bounding box center [476, 68] width 6 height 6
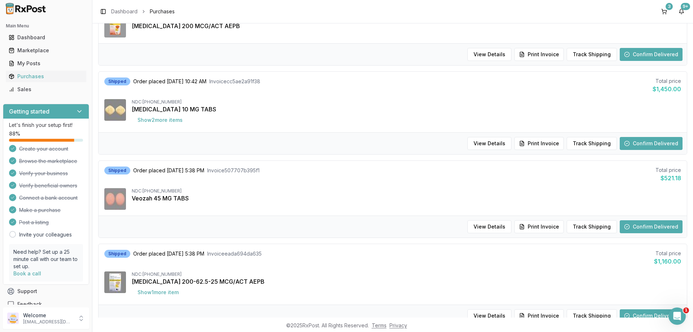
scroll to position [0, 0]
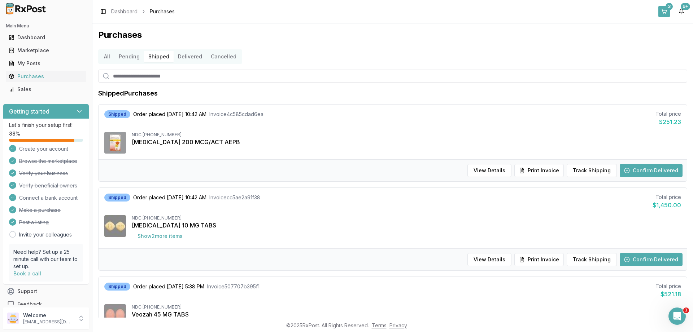
click at [664, 9] on button "3" at bounding box center [664, 12] width 12 height 12
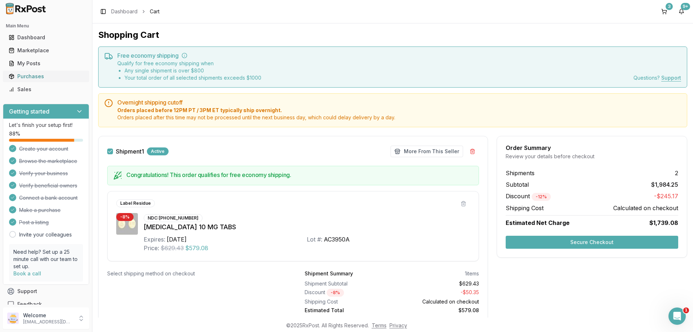
click at [34, 78] on div "Purchases" at bounding box center [46, 76] width 75 height 7
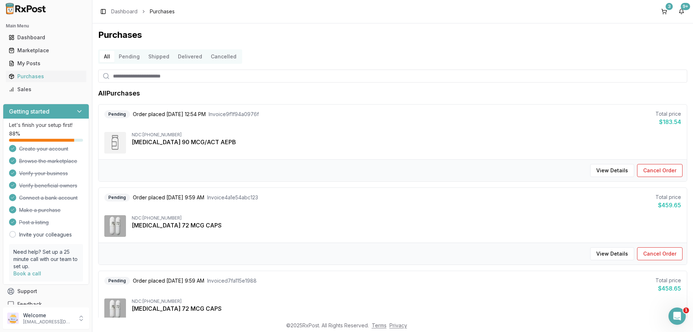
click at [130, 58] on button "Pending" at bounding box center [129, 57] width 30 height 12
click at [154, 58] on button "Shipped" at bounding box center [159, 57] width 30 height 12
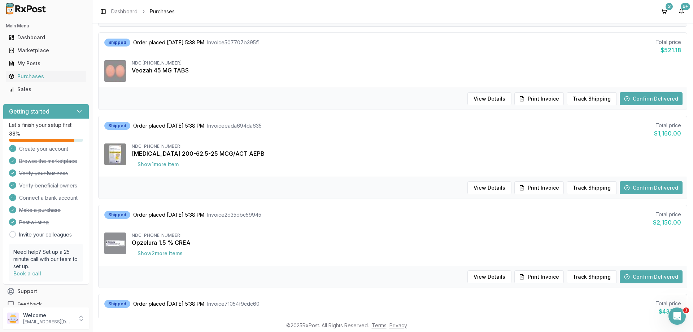
scroll to position [260, 0]
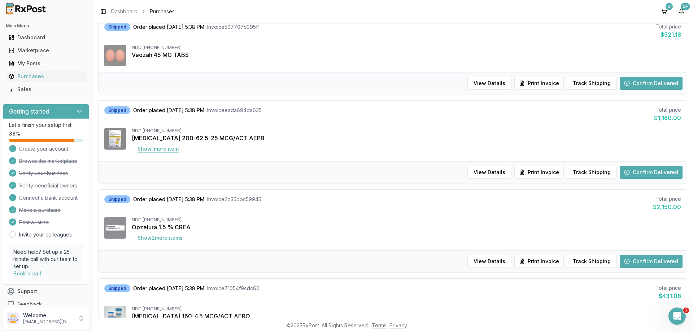
click at [161, 149] on button "Show 1 more item" at bounding box center [158, 149] width 53 height 13
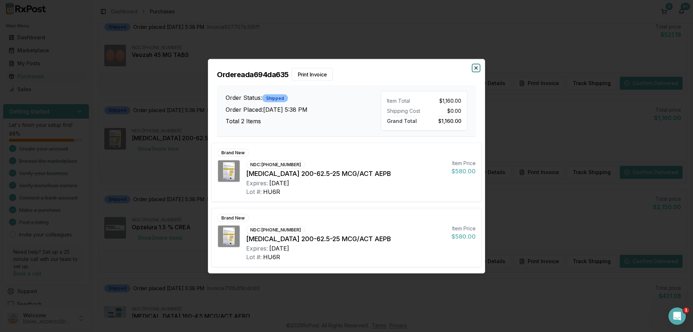
click at [476, 67] on icon "button" at bounding box center [476, 68] width 6 height 6
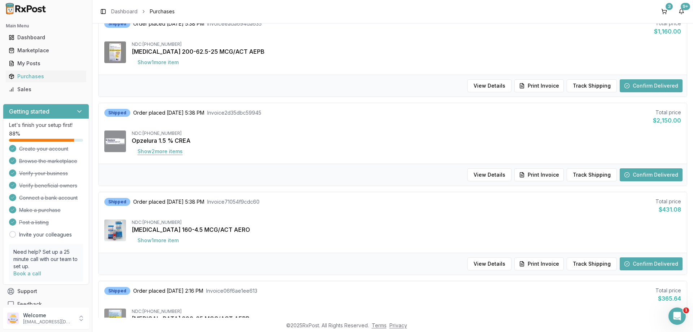
click at [160, 150] on button "Show 2 more item s" at bounding box center [160, 151] width 57 height 13
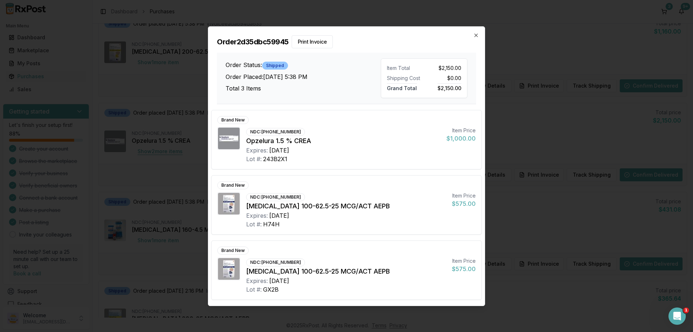
scroll to position [346, 0]
click at [478, 36] on icon "button" at bounding box center [476, 35] width 6 height 6
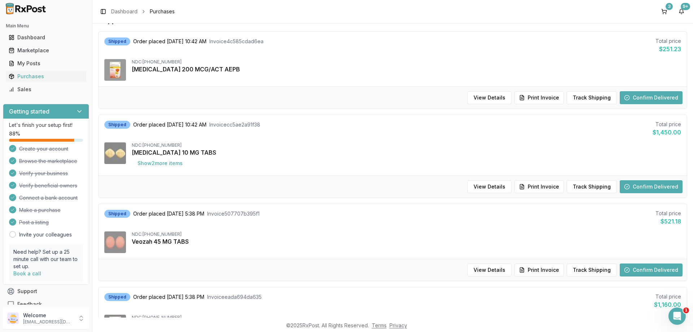
scroll to position [0, 0]
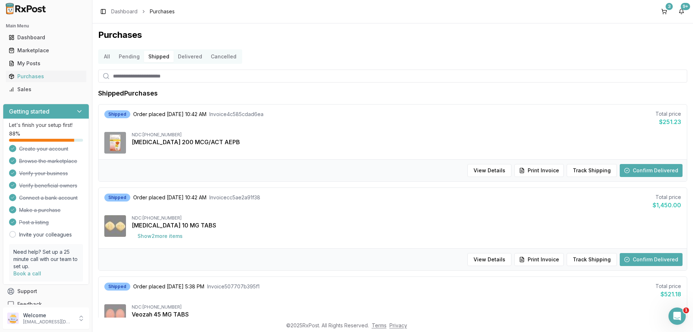
click at [120, 58] on button "Pending" at bounding box center [129, 57] width 30 height 12
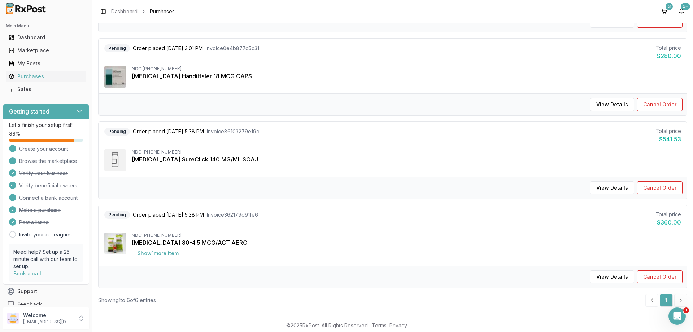
scroll to position [323, 0]
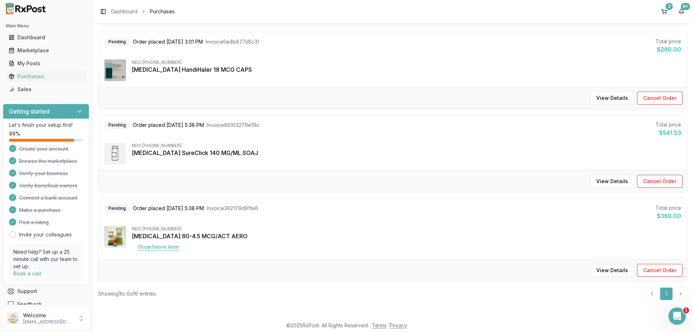
click at [161, 249] on button "Show 1 more item" at bounding box center [158, 247] width 53 height 13
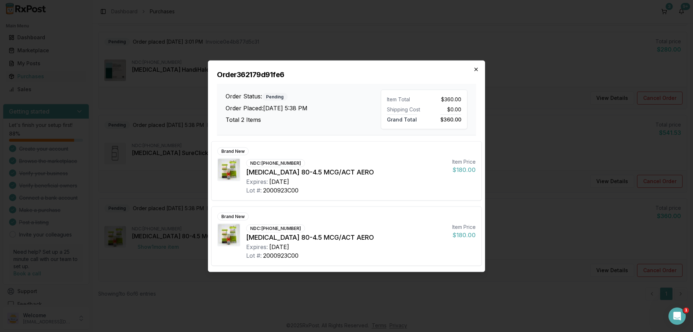
click at [474, 70] on icon "button" at bounding box center [476, 69] width 6 height 6
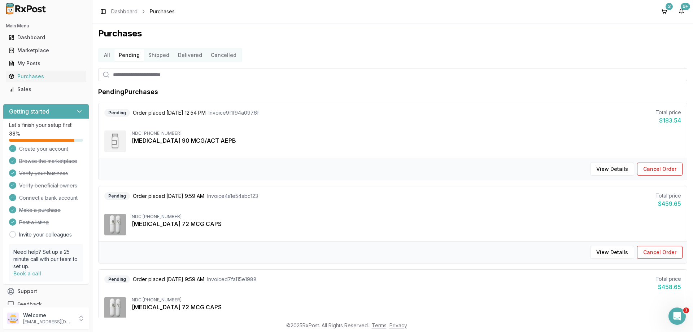
scroll to position [0, 0]
click at [157, 61] on button "Shipped" at bounding box center [159, 57] width 30 height 12
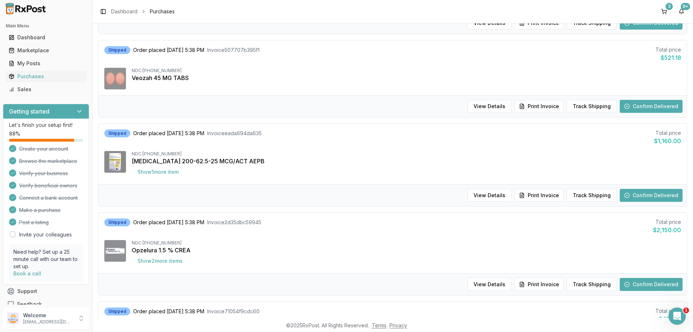
scroll to position [346, 0]
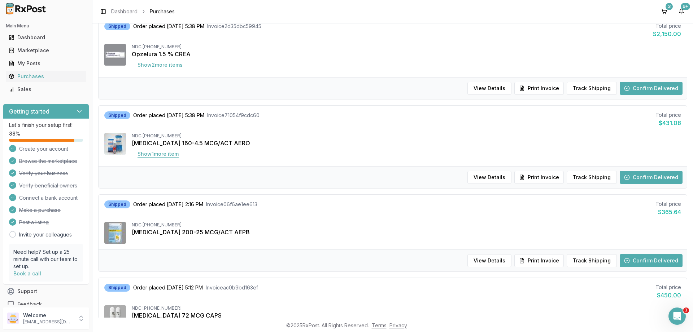
click at [160, 156] on button "Show 1 more item" at bounding box center [158, 154] width 53 height 13
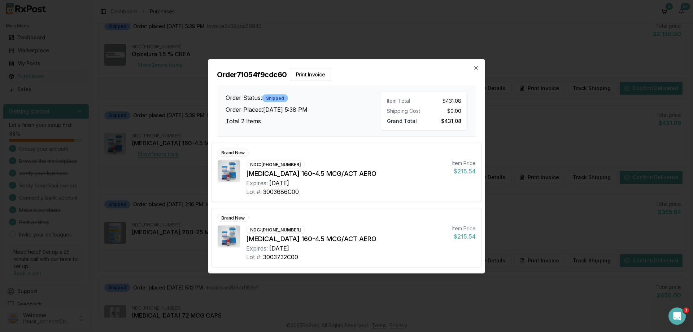
scroll to position [433, 0]
click at [475, 70] on icon "button" at bounding box center [476, 68] width 6 height 6
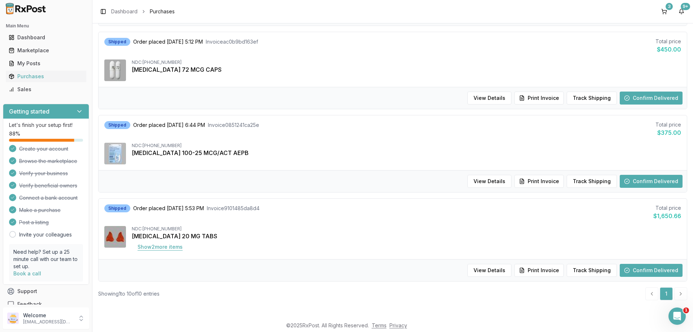
click at [163, 245] on button "Show 2 more item s" at bounding box center [160, 247] width 57 height 13
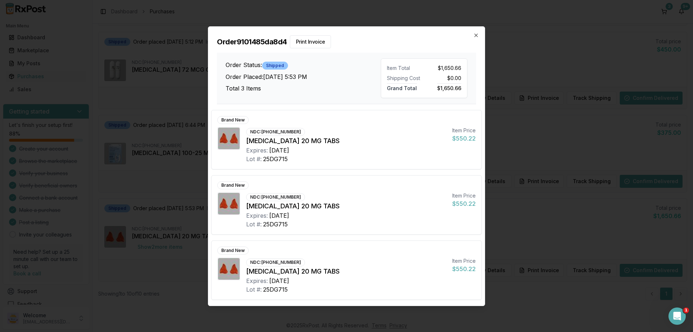
scroll to position [679, 0]
click at [476, 35] on icon "button" at bounding box center [476, 35] width 3 height 3
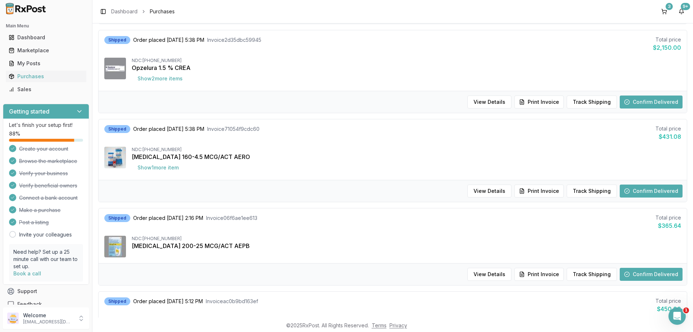
scroll to position [333, 0]
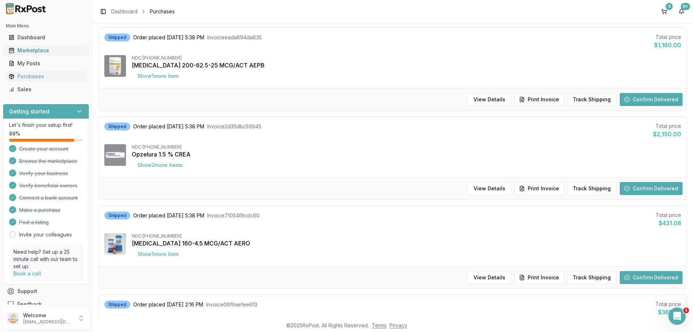
click at [24, 49] on div "Marketplace" at bounding box center [46, 50] width 75 height 7
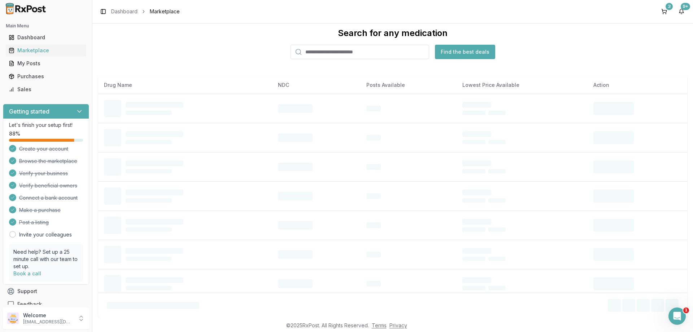
scroll to position [13, 0]
click at [335, 52] on input "search" at bounding box center [360, 52] width 139 height 14
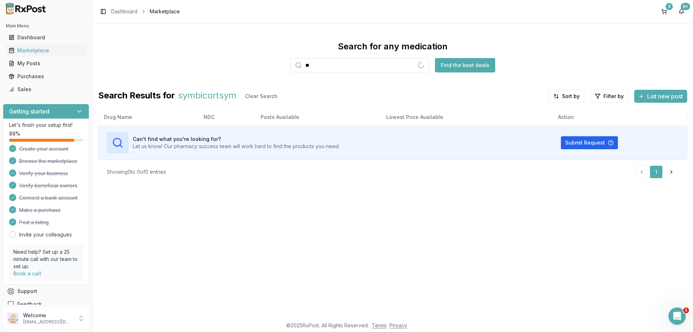
type input "*"
click at [305, 59] on input "search" at bounding box center [360, 65] width 139 height 14
type input "*"
drag, startPoint x: 342, startPoint y: 66, endPoint x: 295, endPoint y: 67, distance: 46.9
click at [295, 67] on input "**********" at bounding box center [360, 65] width 139 height 14
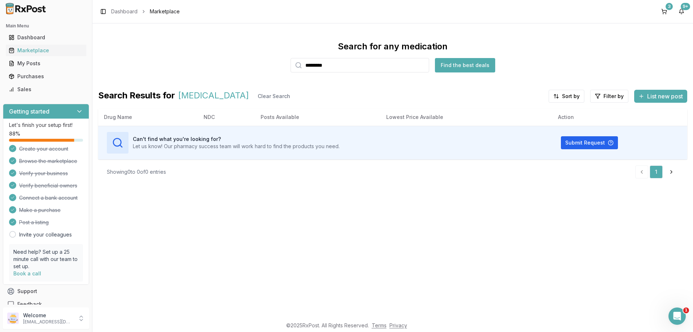
click at [459, 65] on button "Find the best deals" at bounding box center [465, 65] width 60 height 14
click at [36, 50] on div "Marketplace" at bounding box center [46, 50] width 75 height 7
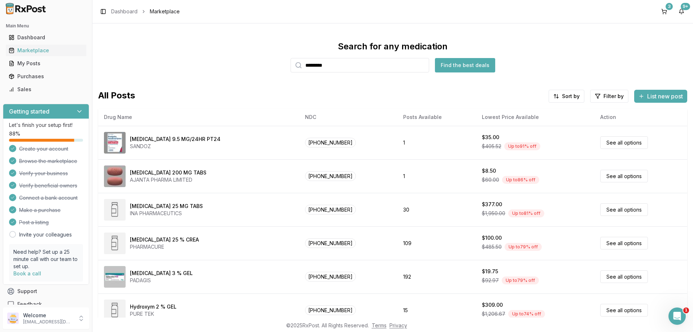
click at [340, 66] on input "*********" at bounding box center [360, 65] width 139 height 14
type input "********"
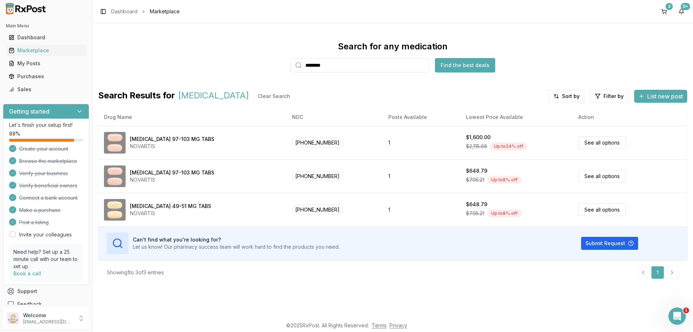
drag, startPoint x: 334, startPoint y: 66, endPoint x: 301, endPoint y: 65, distance: 32.9
click at [301, 65] on input "********" at bounding box center [360, 65] width 139 height 14
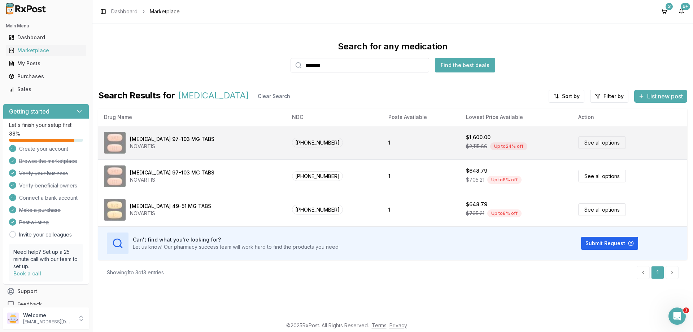
click at [586, 144] on link "See all options" at bounding box center [602, 142] width 48 height 13
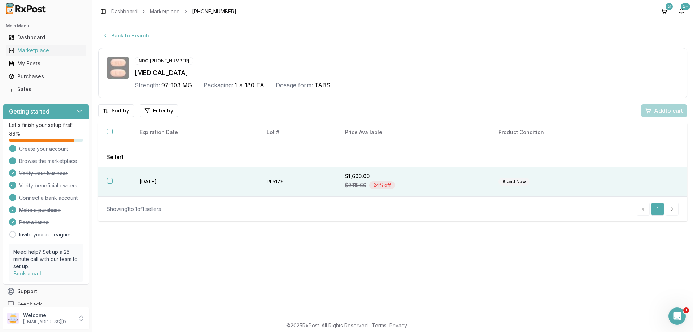
click at [107, 181] on button "button" at bounding box center [110, 181] width 6 height 6
click at [663, 111] on span "Add 1 to cart" at bounding box center [666, 110] width 31 height 9
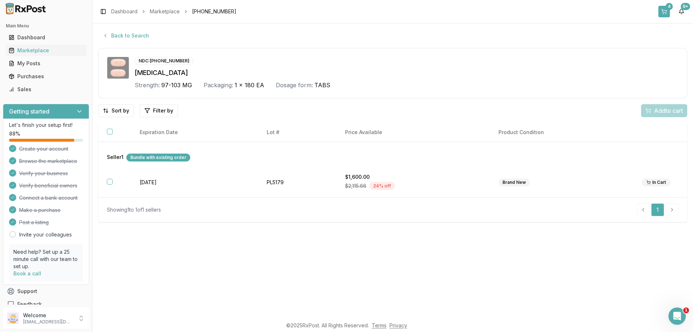
click at [664, 11] on button "4" at bounding box center [664, 12] width 12 height 12
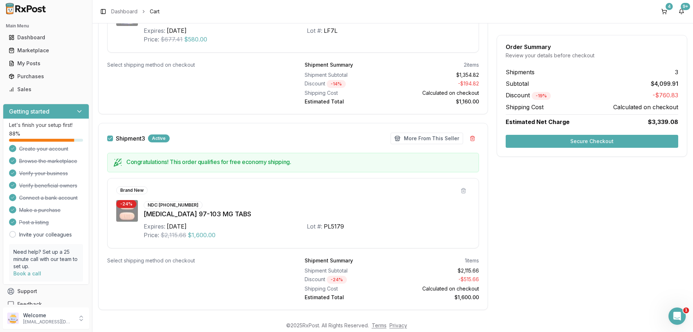
scroll to position [493, 0]
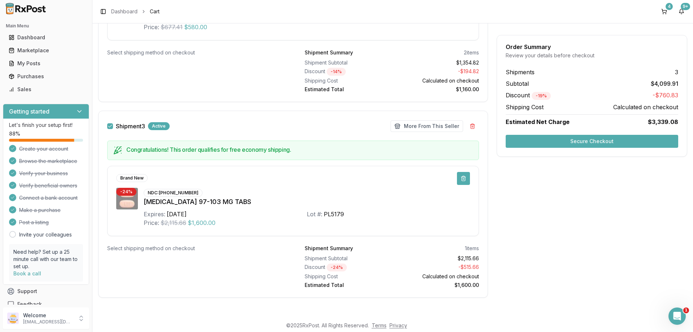
click at [463, 178] on button at bounding box center [463, 178] width 13 height 13
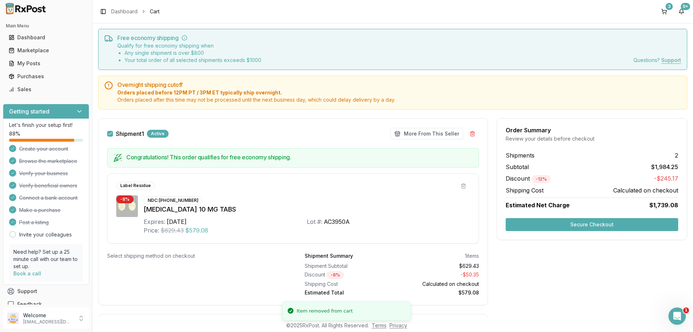
scroll to position [0, 0]
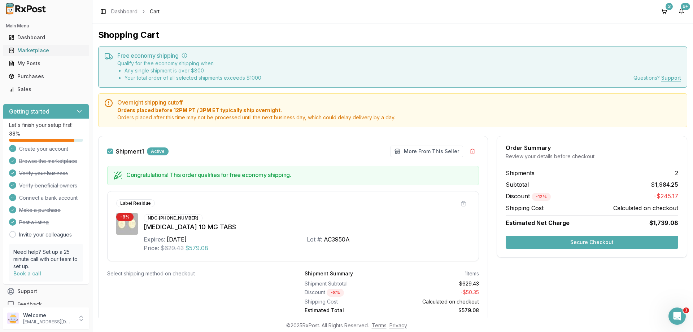
click at [26, 48] on div "Marketplace" at bounding box center [46, 50] width 75 height 7
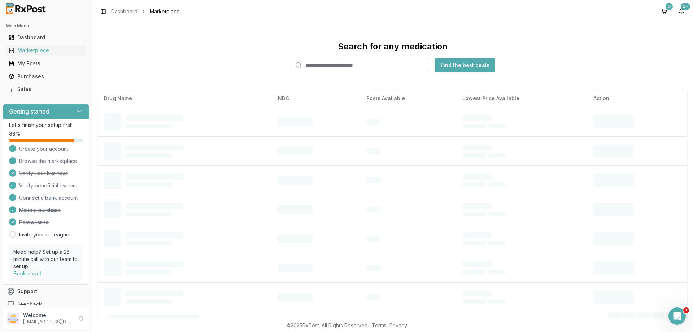
click at [322, 66] on input "search" at bounding box center [360, 65] width 139 height 14
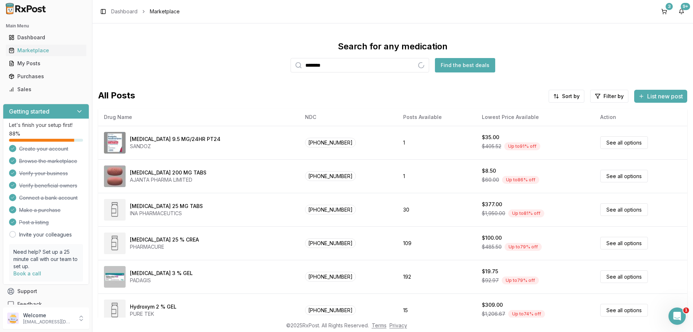
type input "********"
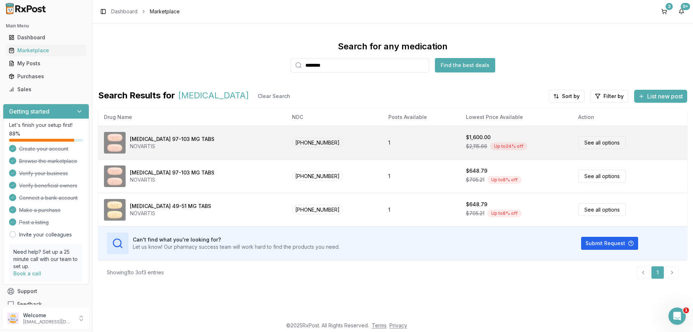
click at [145, 137] on div "[MEDICAL_DATA] 97-103 MG TABS" at bounding box center [172, 139] width 84 height 7
